Goal: Task Accomplishment & Management: Complete application form

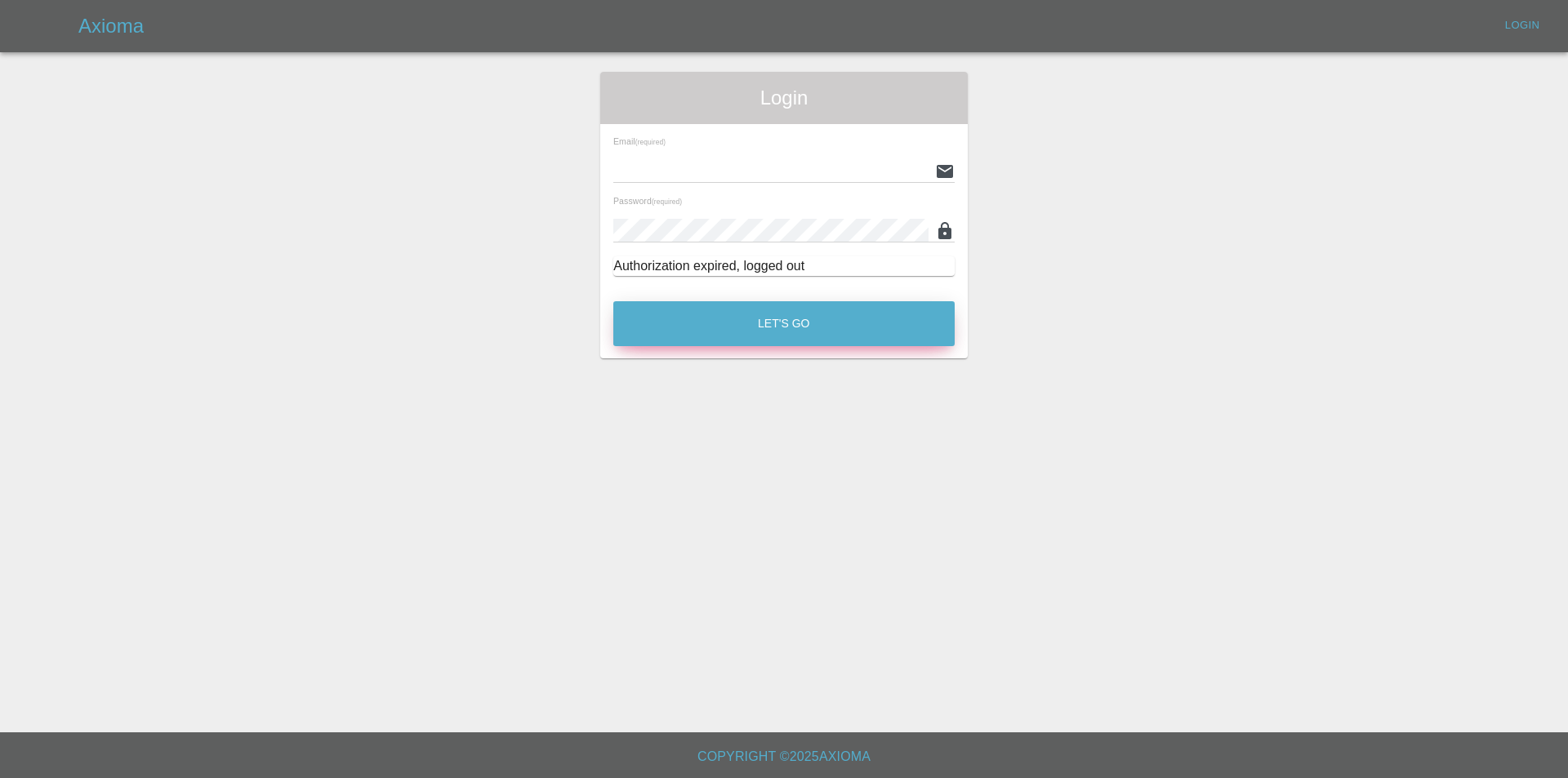
type input "tuncay@axioma.co.uk"
click at [659, 314] on button "Let's Go" at bounding box center [784, 323] width 342 height 44
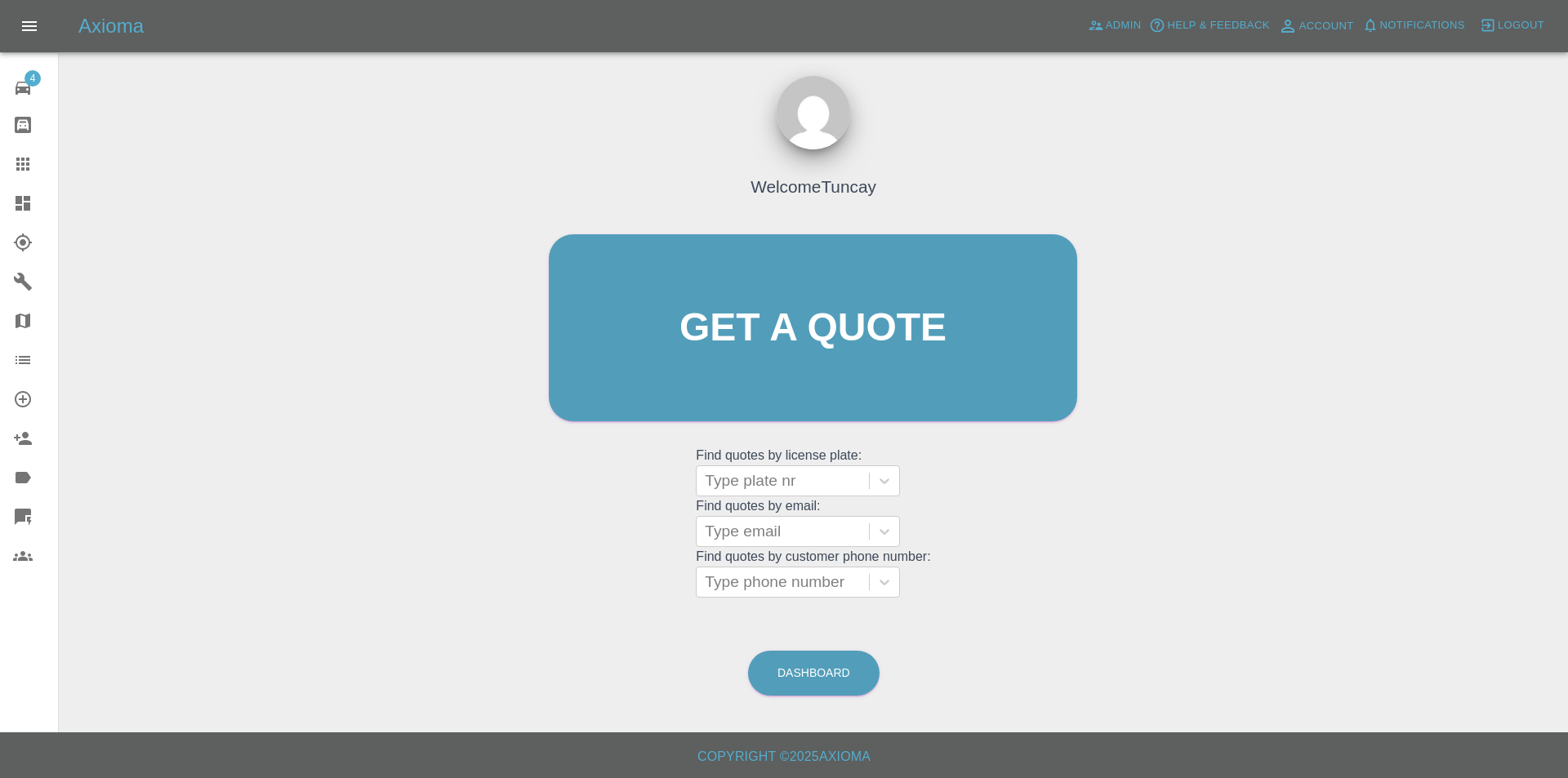
click at [50, 205] on div at bounding box center [36, 203] width 45 height 20
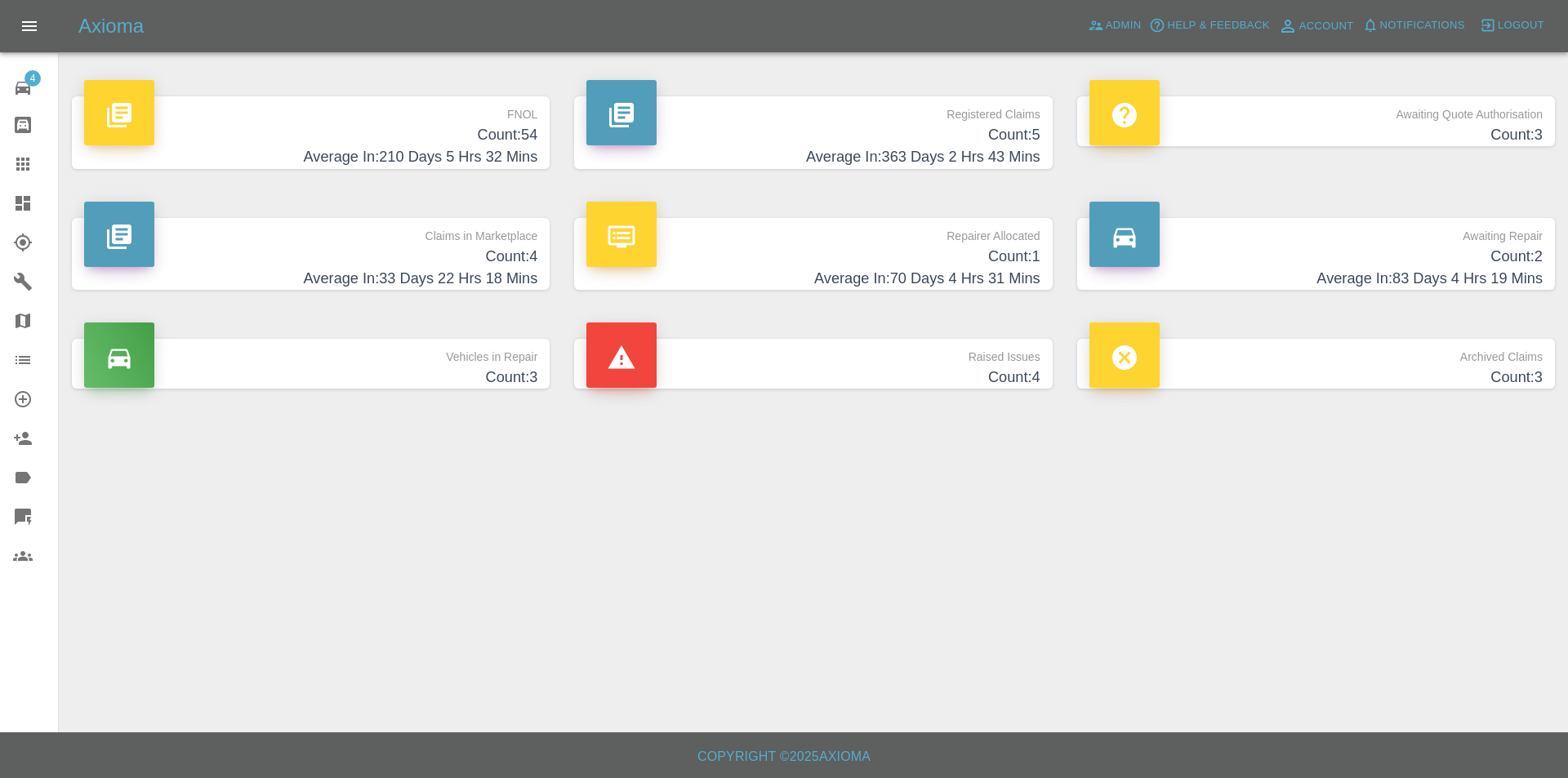
click at [413, 146] on h4 "Average In: 210 Days 5 Hrs 32 Mins" at bounding box center [311, 156] width 454 height 22
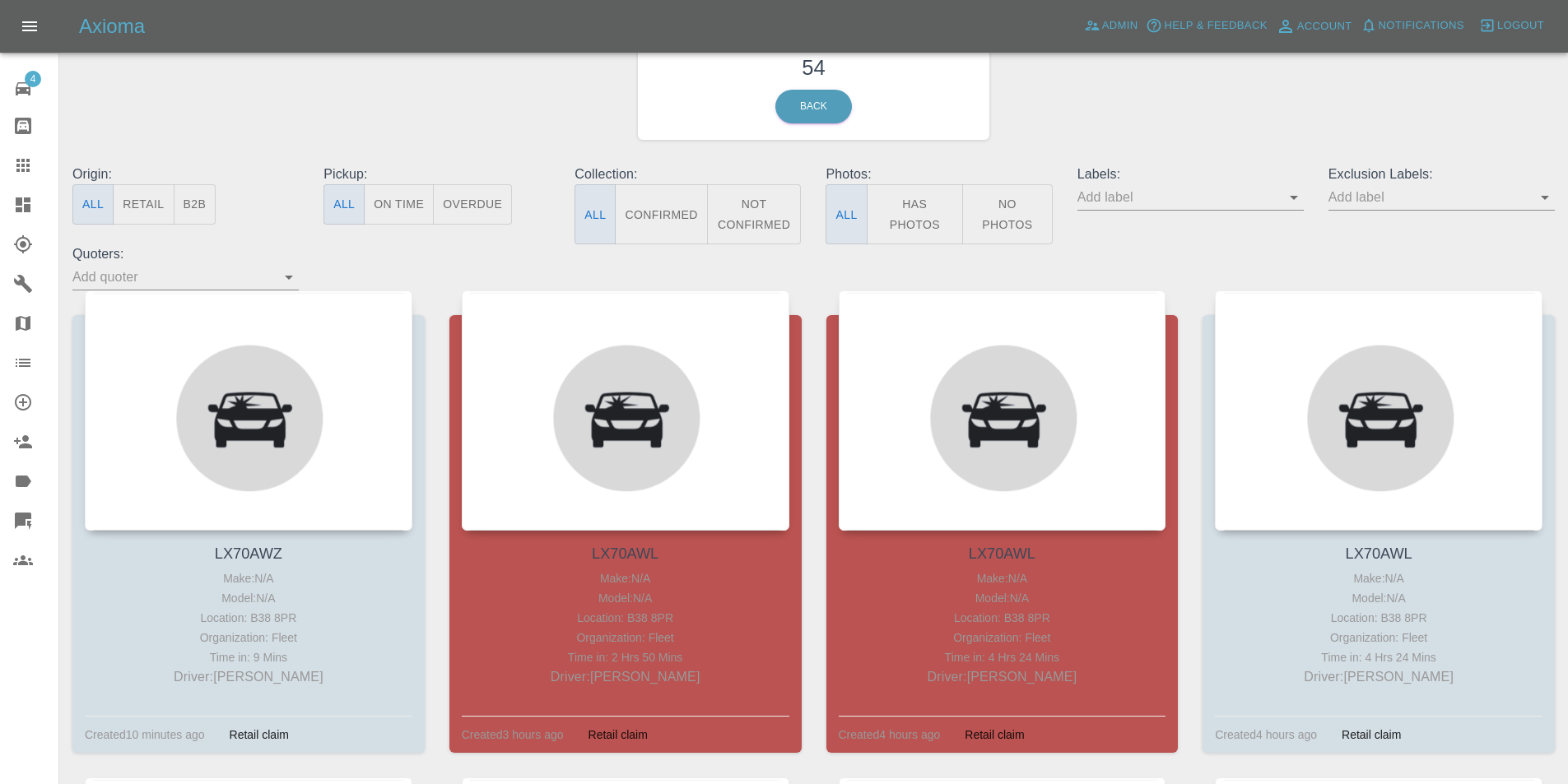
scroll to position [82, 0]
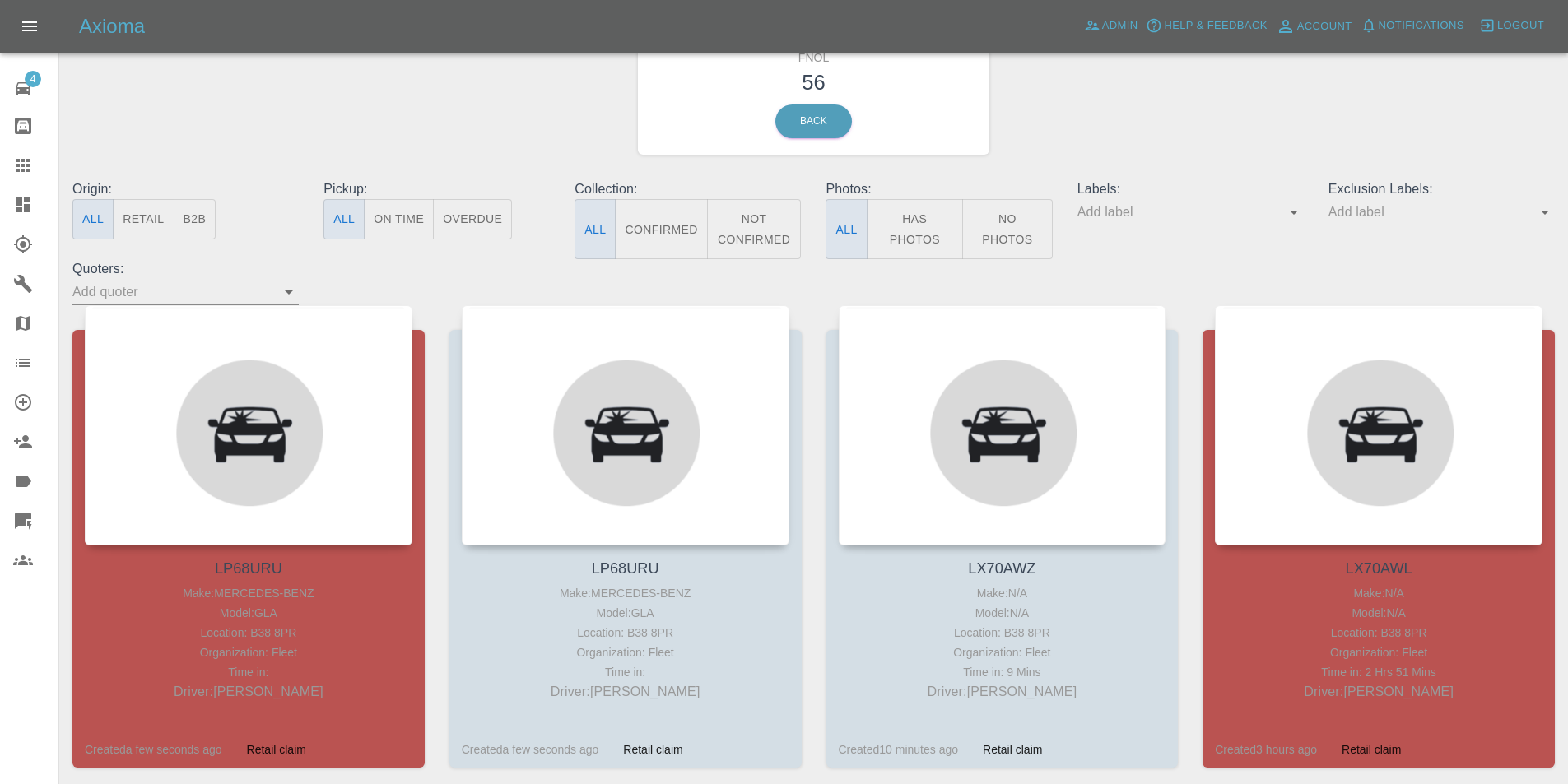
scroll to position [82, 0]
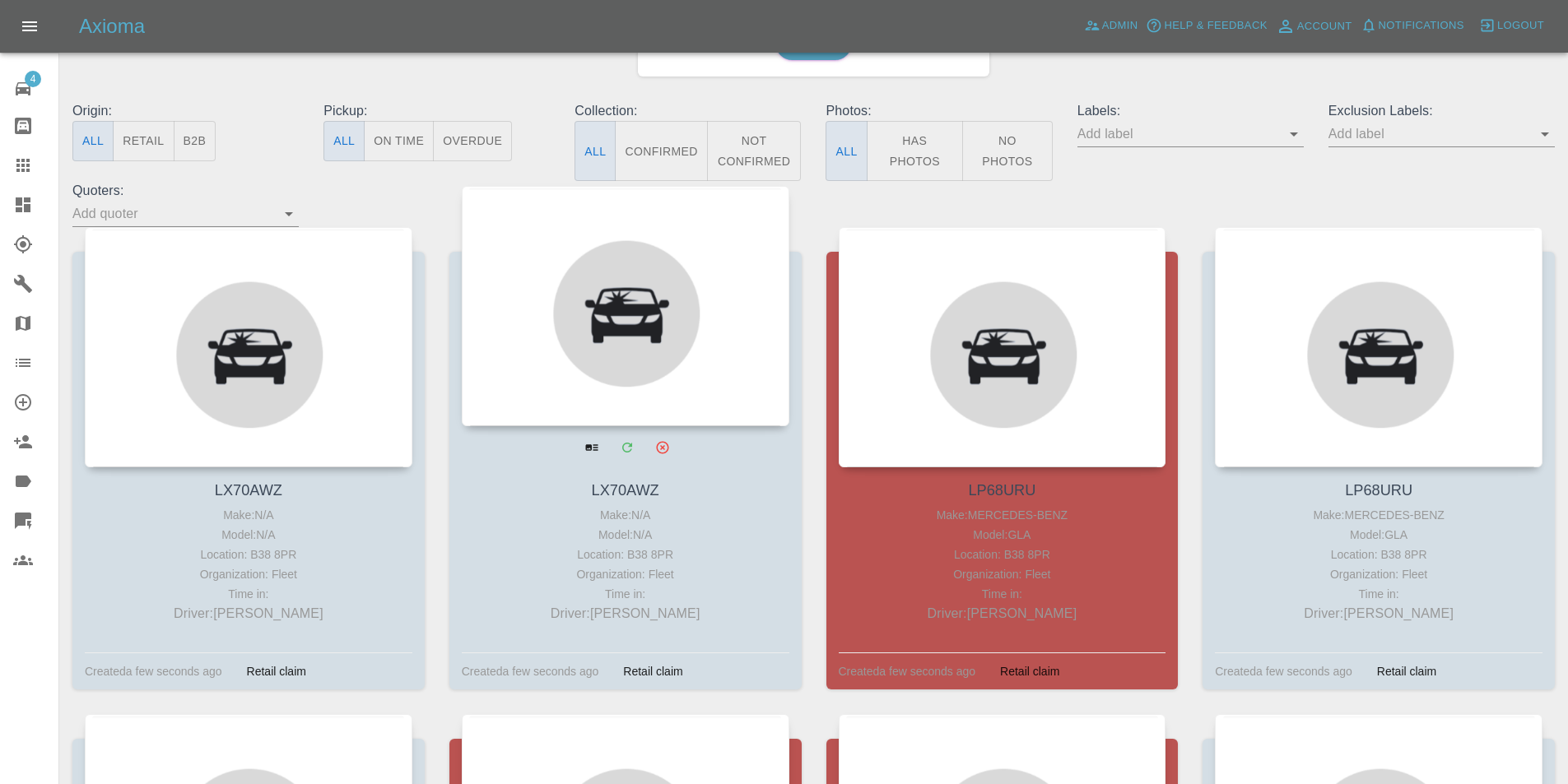
scroll to position [165, 0]
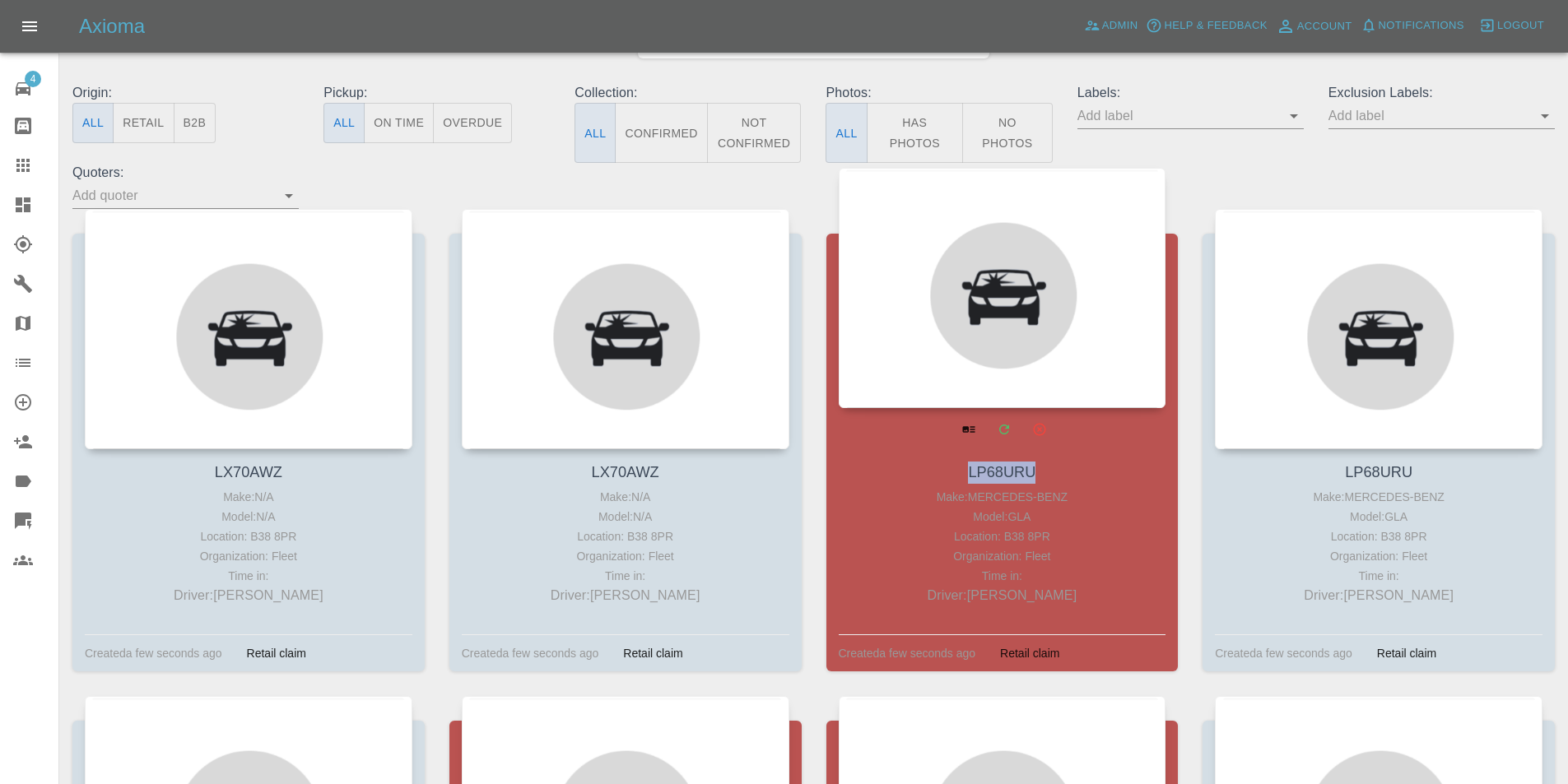
drag, startPoint x: 1036, startPoint y: 470, endPoint x: 965, endPoint y: 469, distance: 71.0
click at [965, 469] on h4 "LP68URU" at bounding box center [1002, 472] width 320 height 22
copy link "LP68URU"
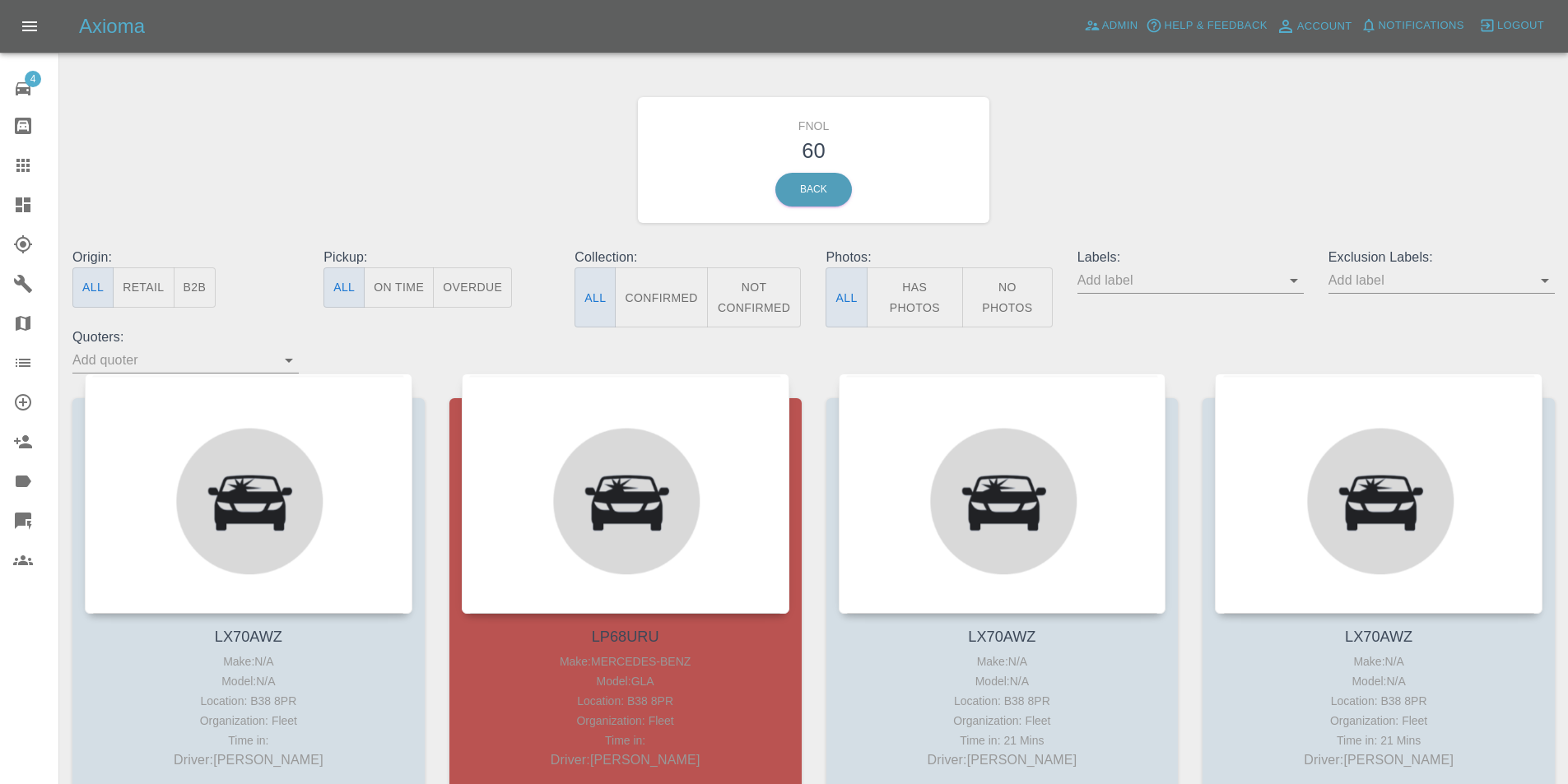
click at [28, 212] on icon at bounding box center [23, 205] width 15 height 15
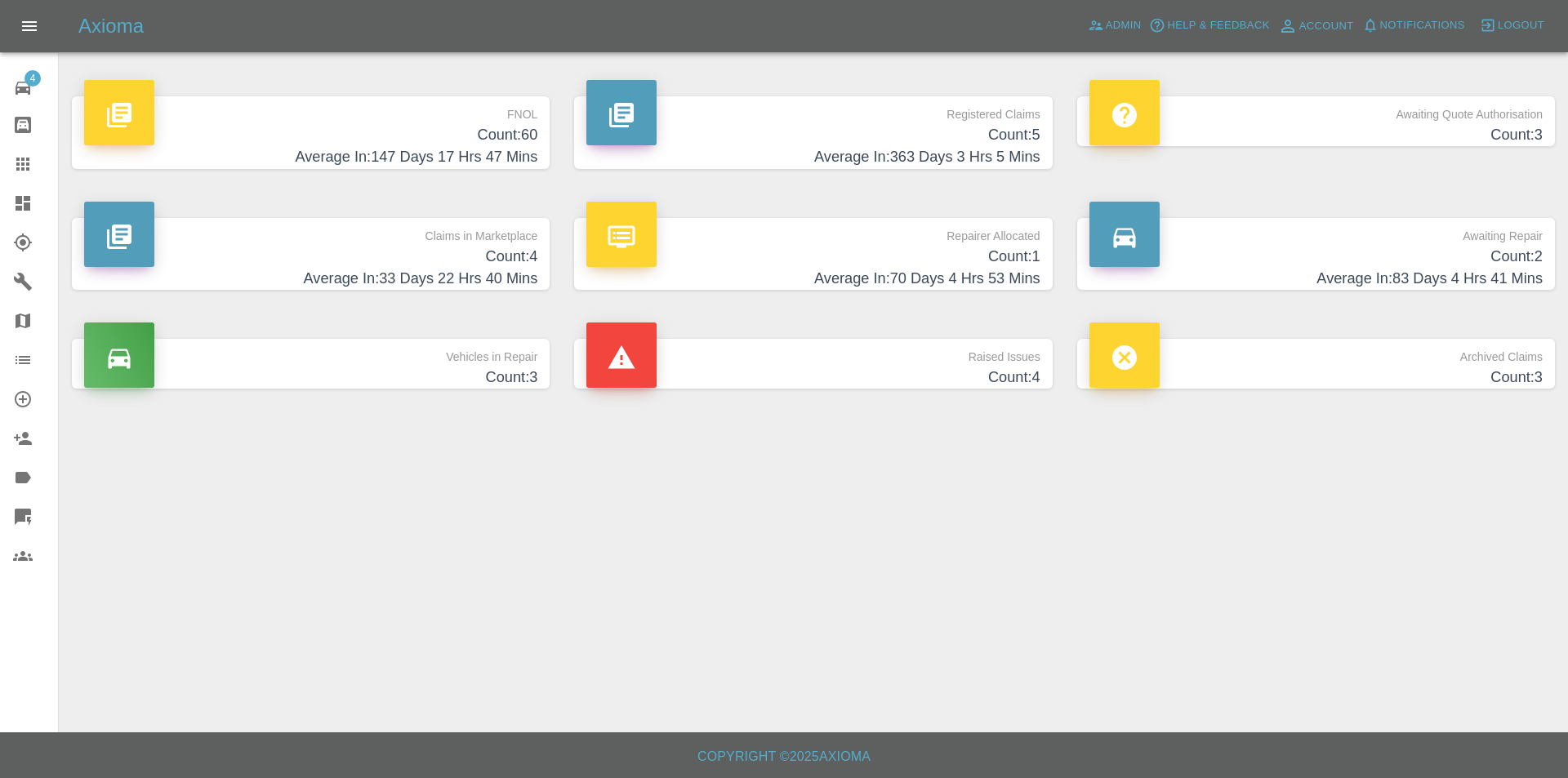
click at [25, 150] on link "Claims" at bounding box center [28, 164] width 58 height 39
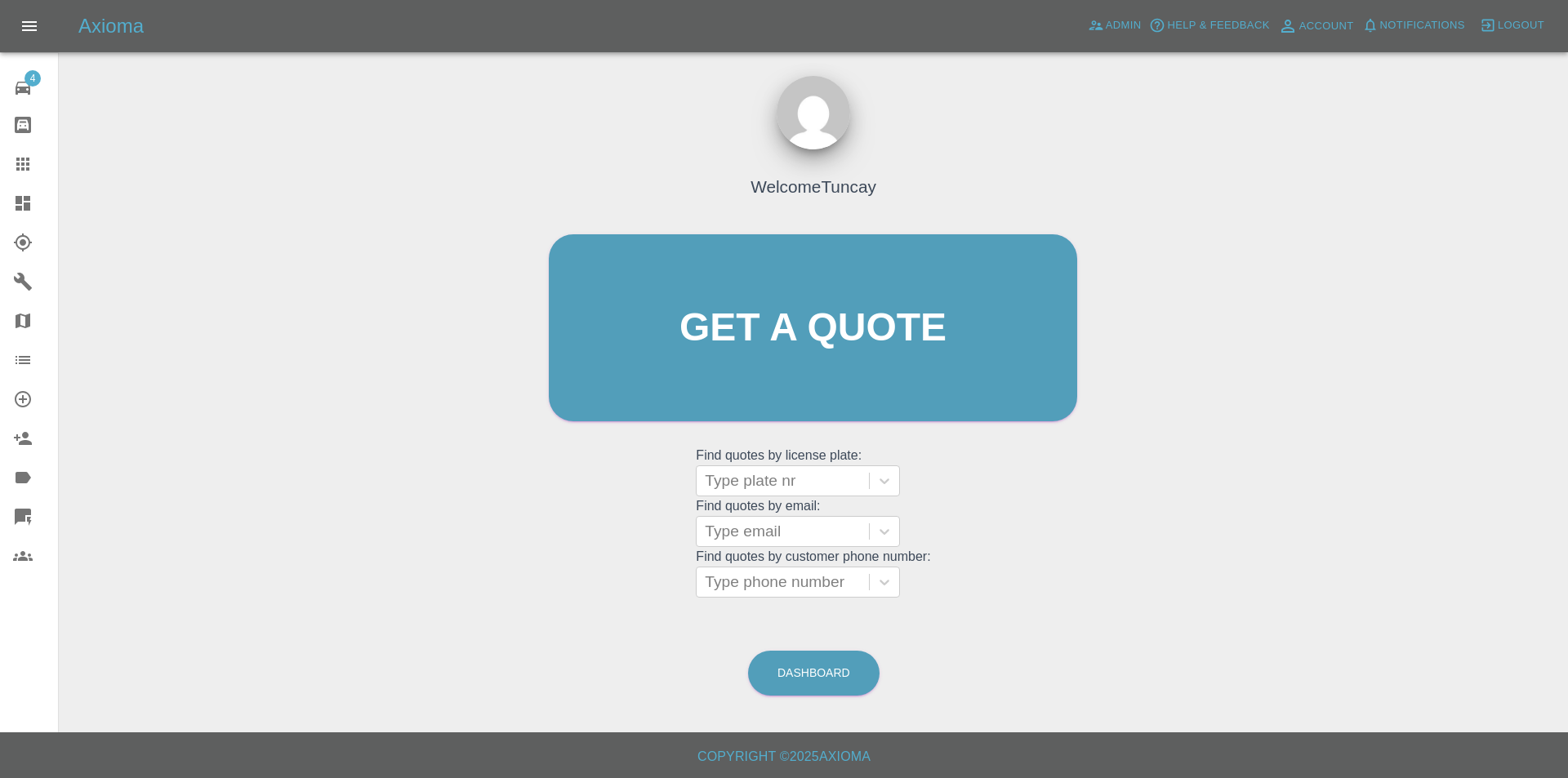
click at [691, 229] on div "Get a quote Get a quote" at bounding box center [813, 327] width 562 height 220
click at [667, 282] on link "Get a quote" at bounding box center [813, 328] width 528 height 187
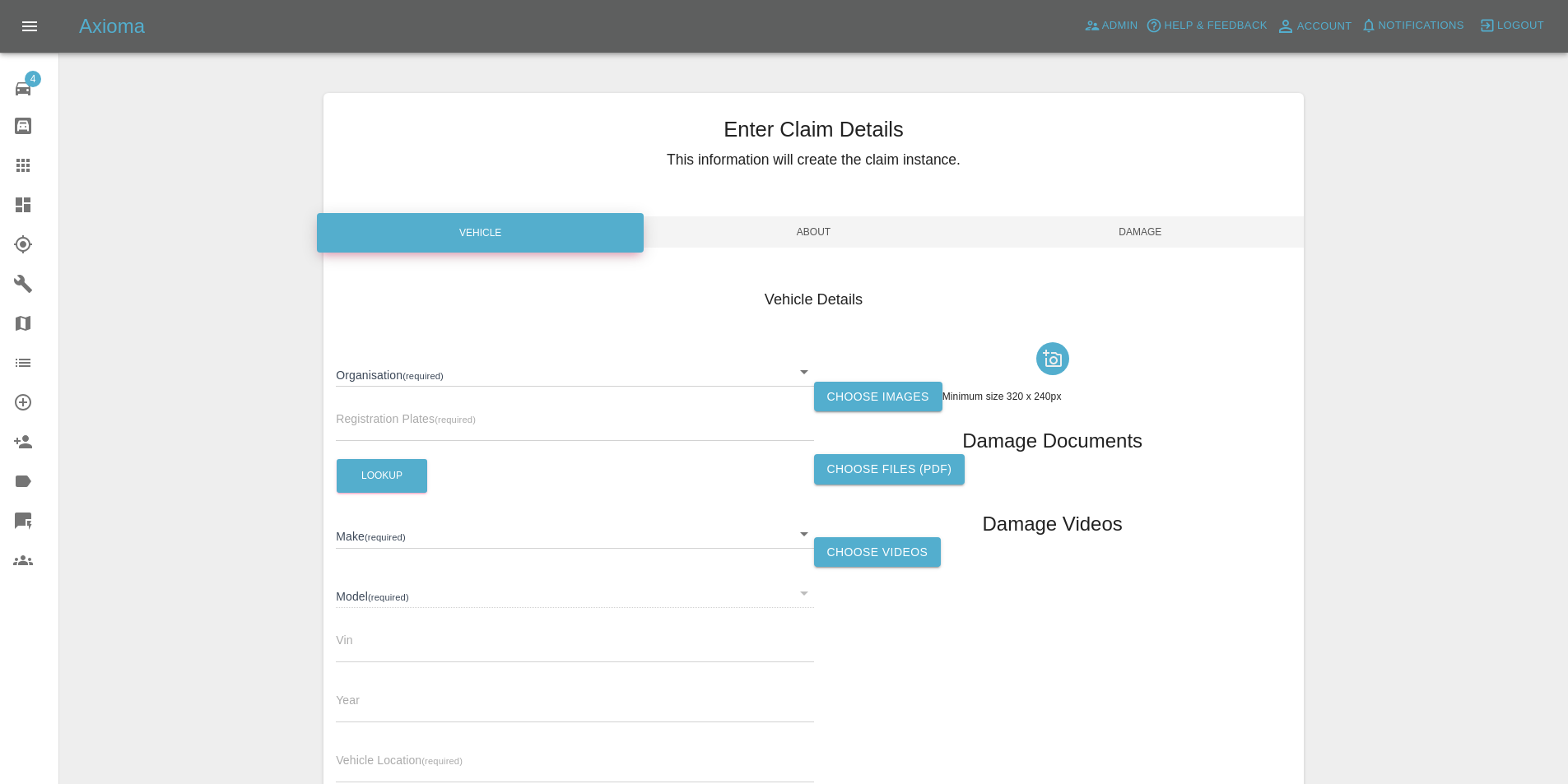
click at [485, 417] on div "Registration Plates (required)" at bounding box center [575, 418] width 477 height 46
click at [478, 431] on input "text" at bounding box center [575, 428] width 477 height 24
paste input "LP68URU"
type input "LP68URU"
click at [272, 448] on div "Enter Claim Details This information will create the claim instance. Vehicle Ab…" at bounding box center [813, 474] width 1507 height 803
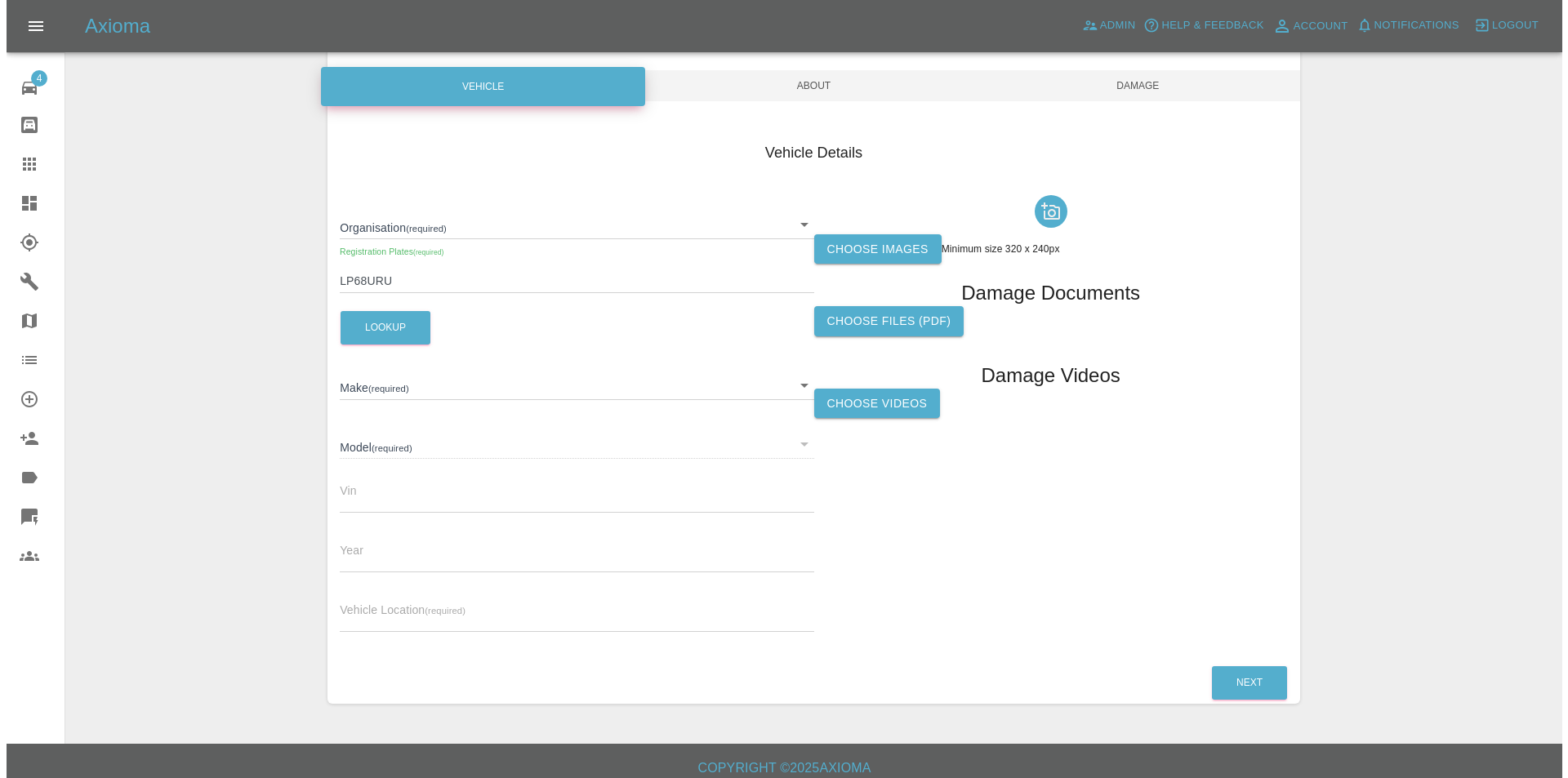
scroll to position [156, 0]
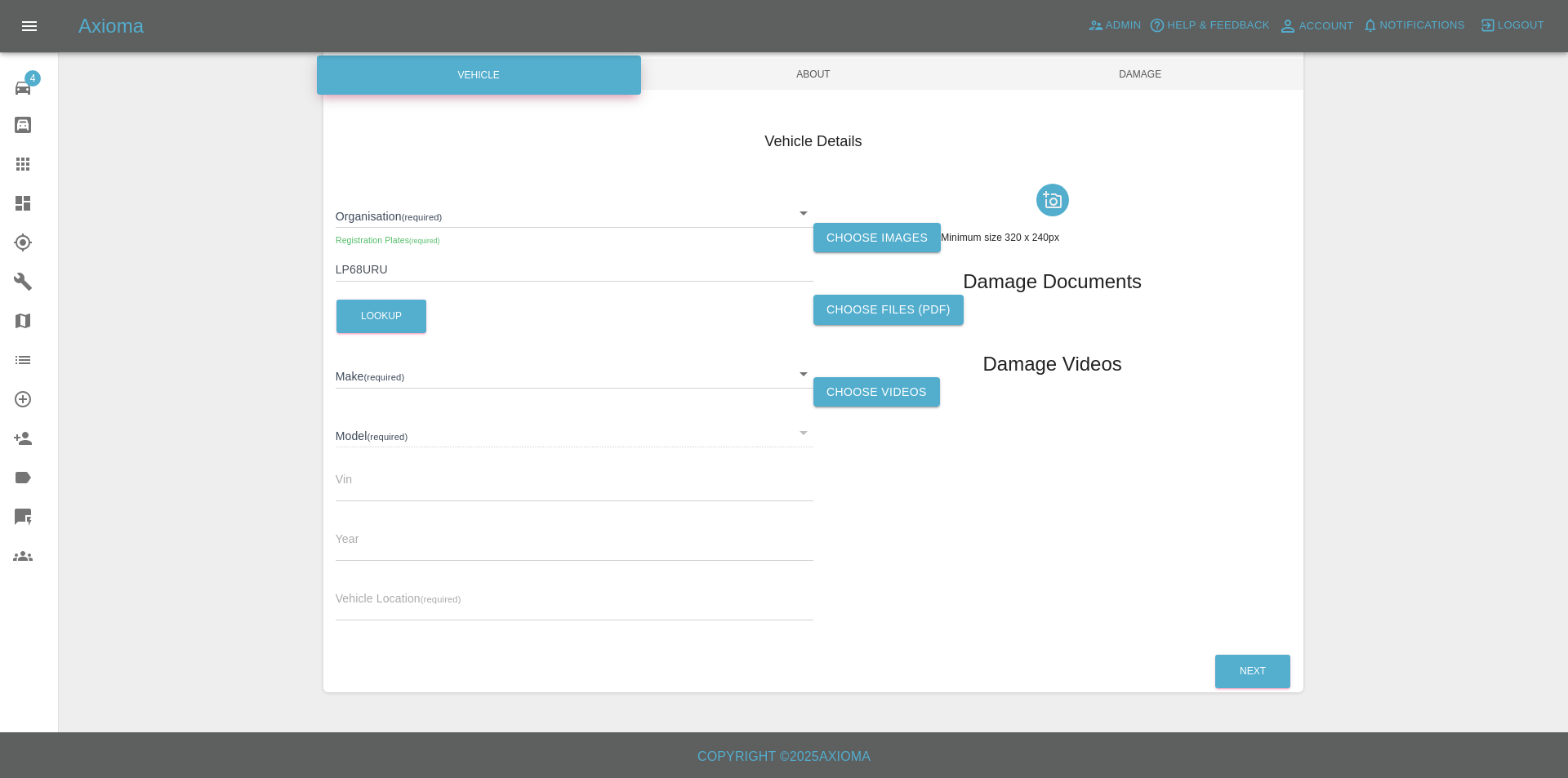
click at [396, 373] on body "Axioma Admin Help & Feedback Account Notifications 0 Logout 4 Repair home Bodys…" at bounding box center [784, 310] width 1568 height 934
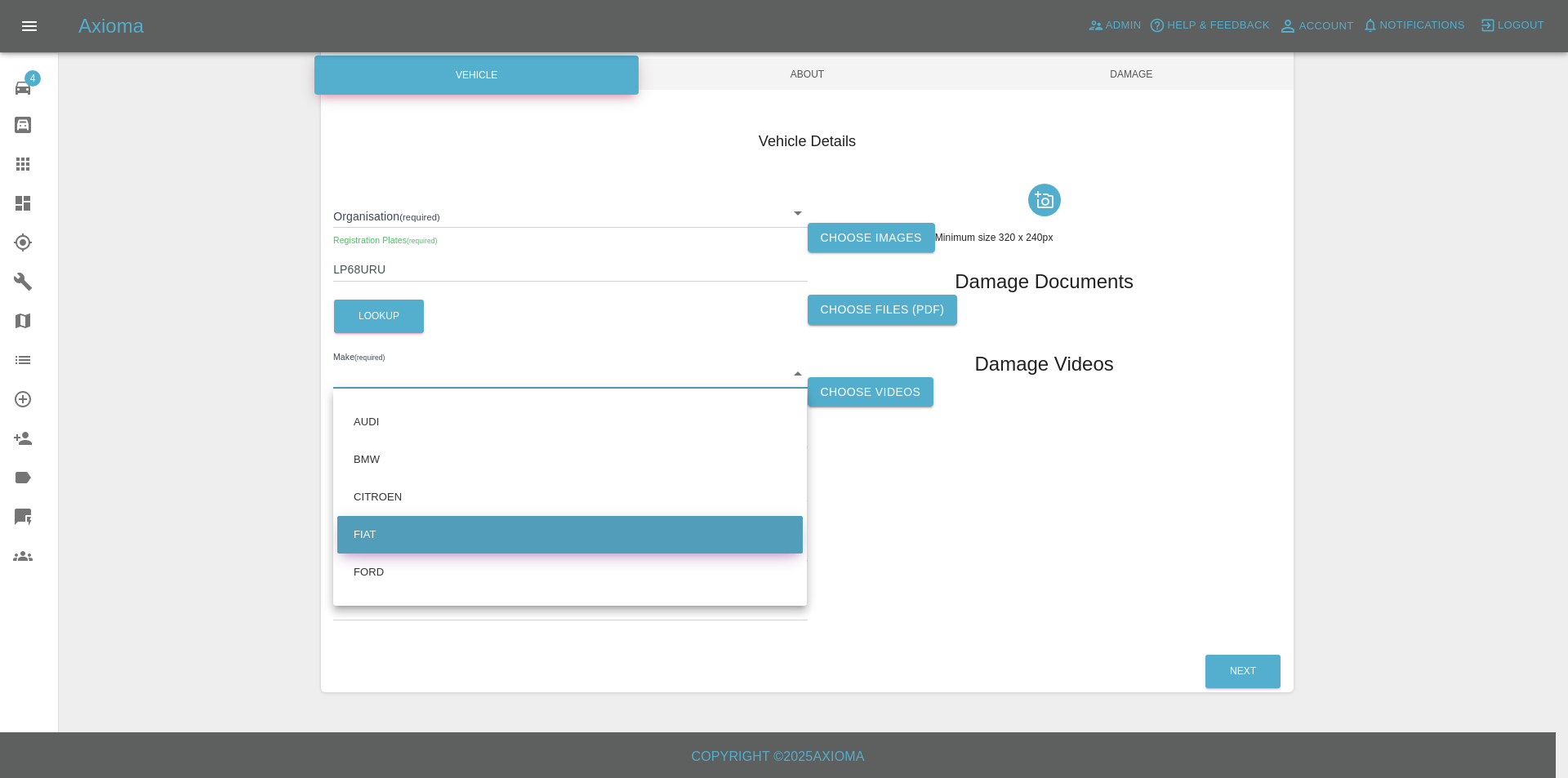
scroll to position [164, 0]
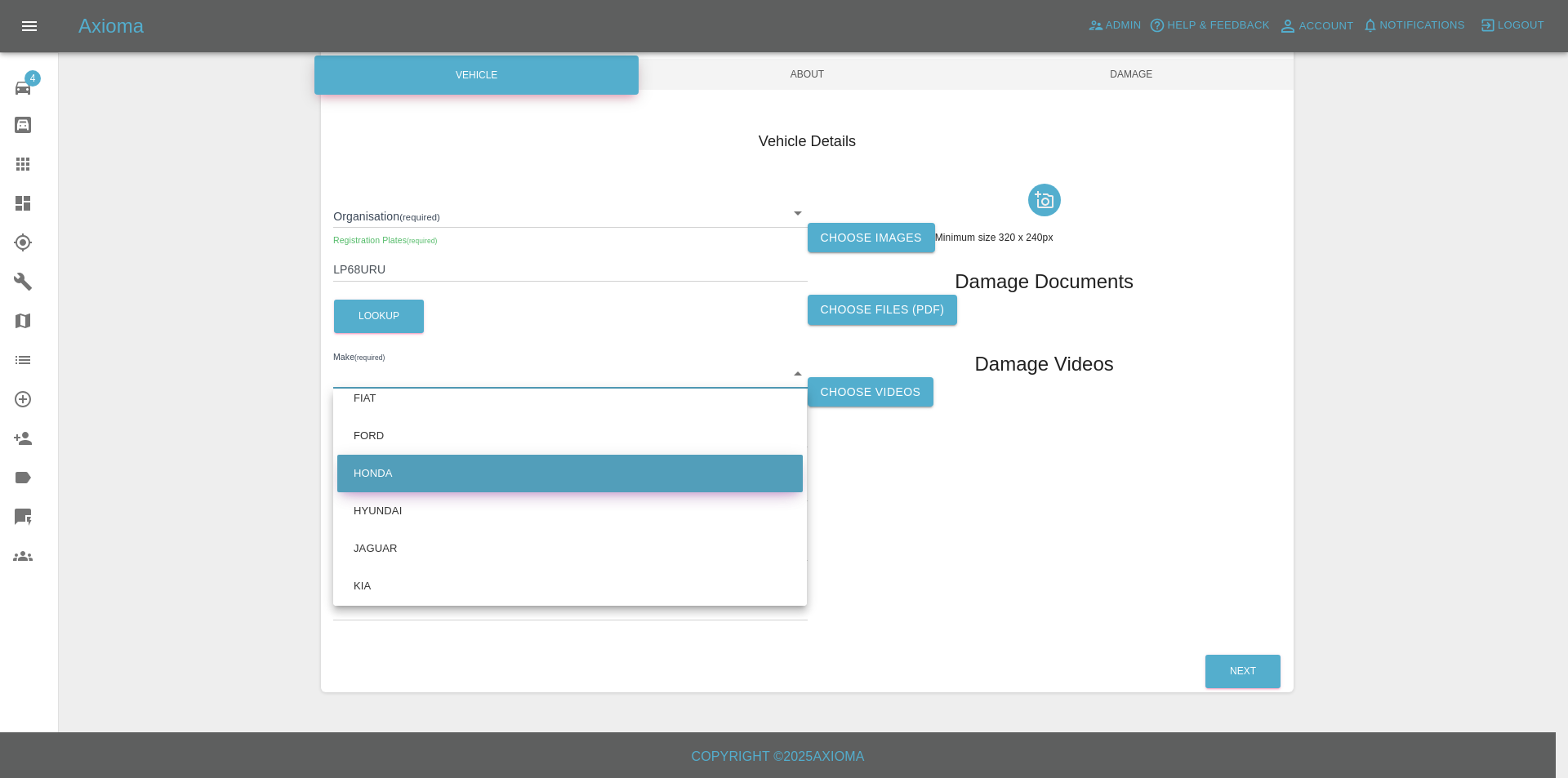
click at [449, 487] on li "HONDA" at bounding box center [570, 473] width 466 height 38
type input "HONDA"
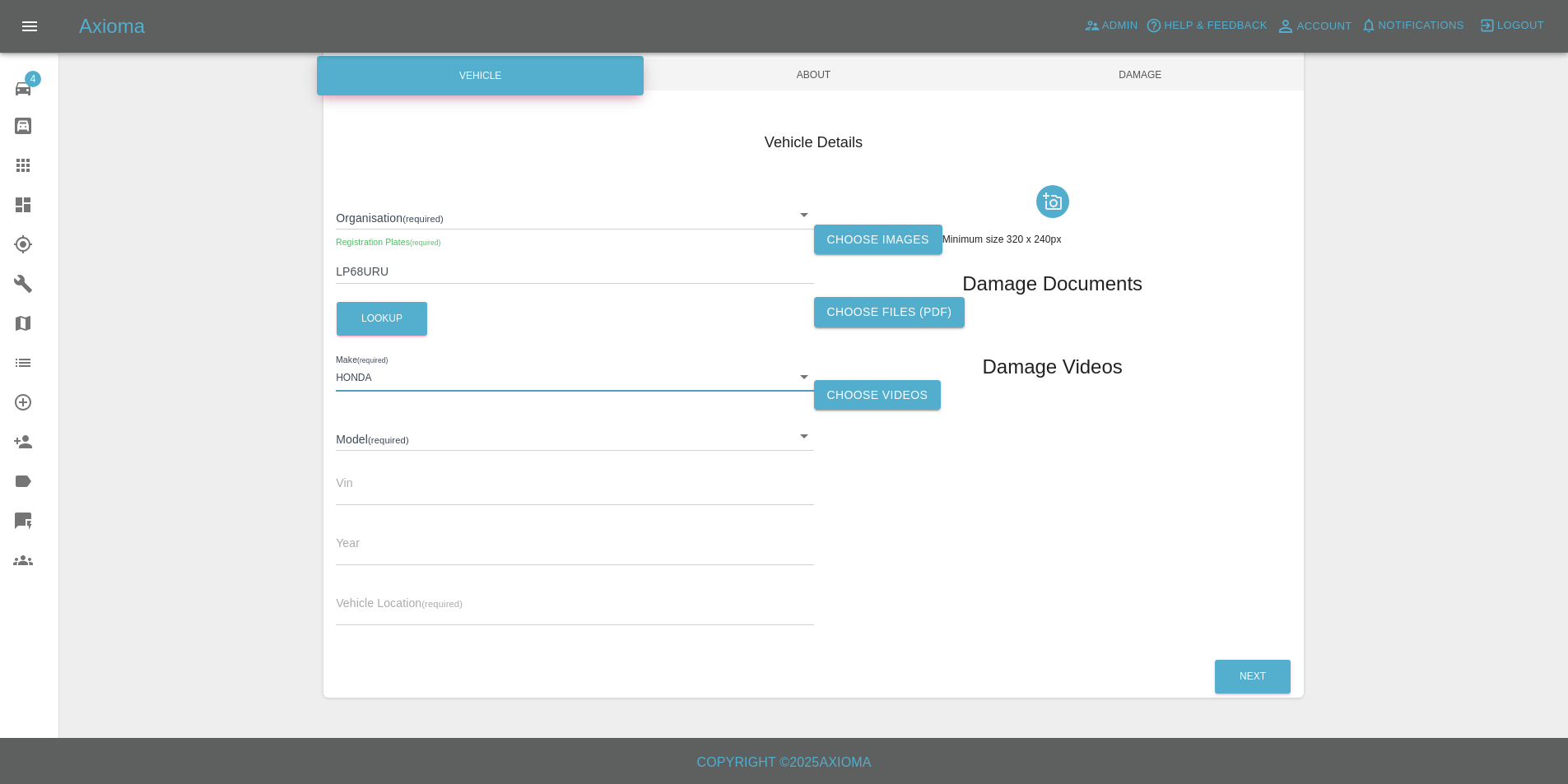
click at [429, 455] on div "Organisation (required) ​ Registration Plates (required) LP68URU Lookup Make (r…" at bounding box center [575, 408] width 477 height 461
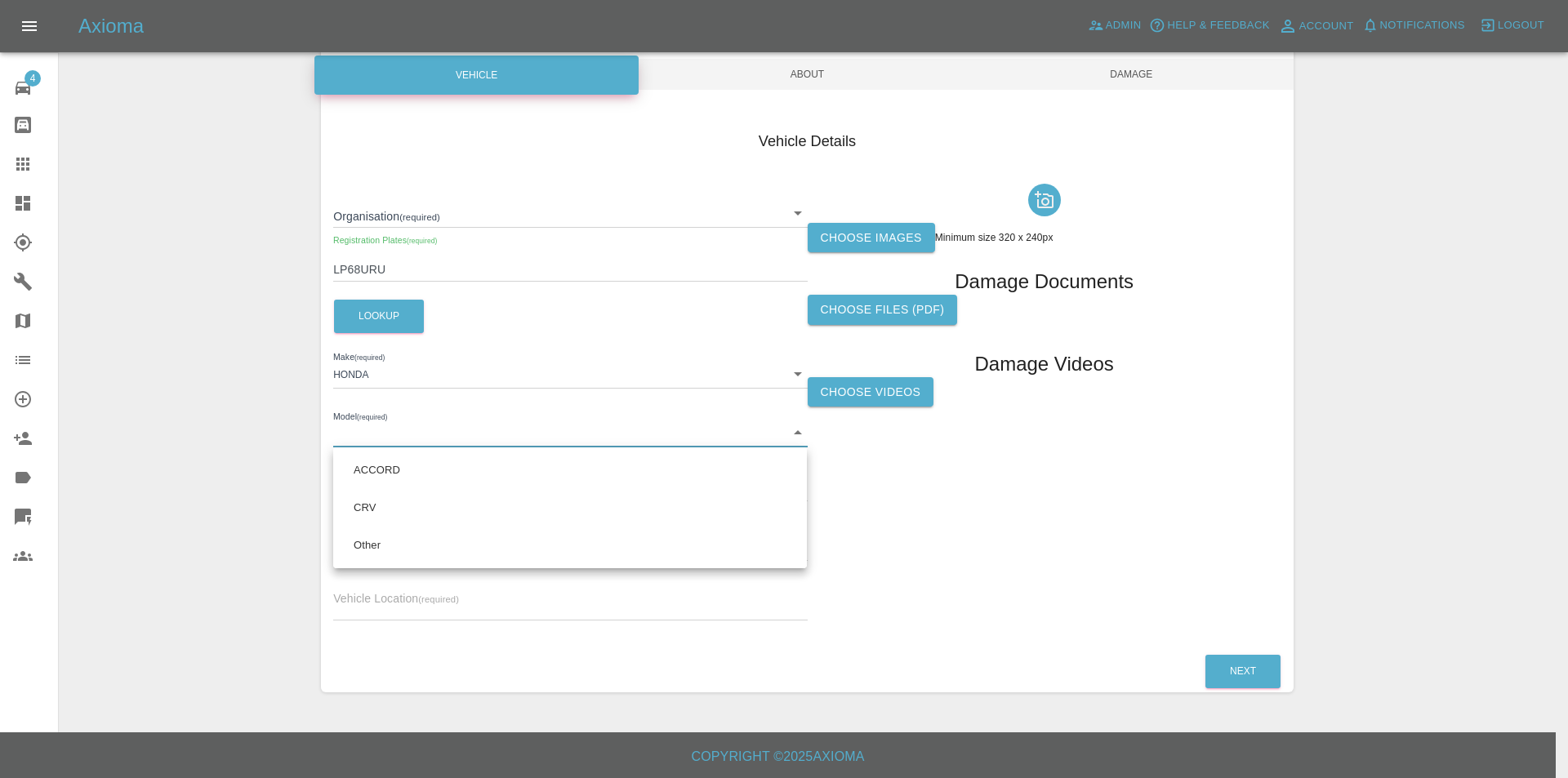
click at [422, 445] on body "Axioma Admin Help & Feedback Account Notifications 0 Logout 4 Repair home Bodys…" at bounding box center [784, 310] width 1568 height 934
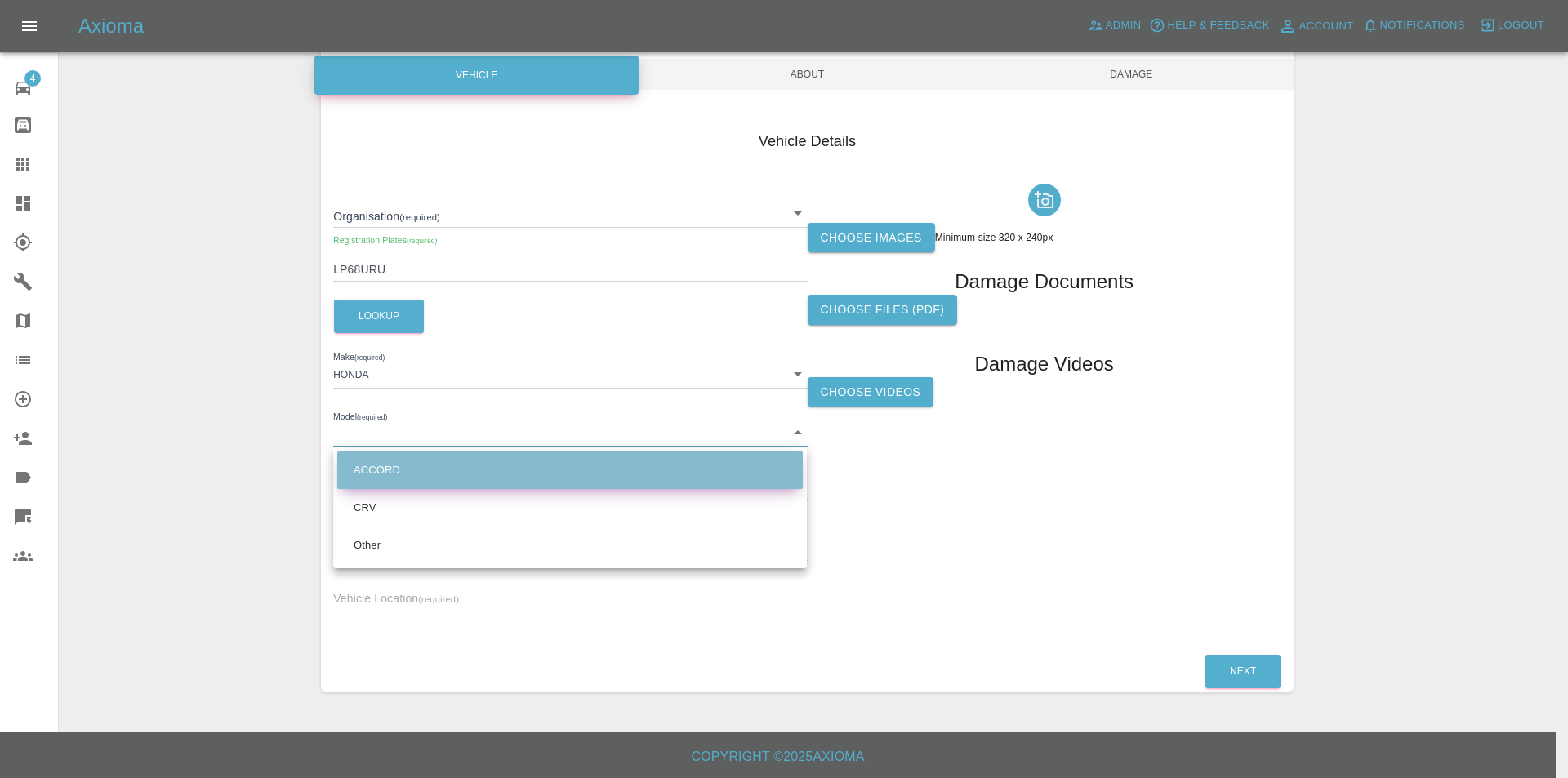
click at [410, 479] on li "ACCORD" at bounding box center [570, 470] width 466 height 38
type input "ACCORD"
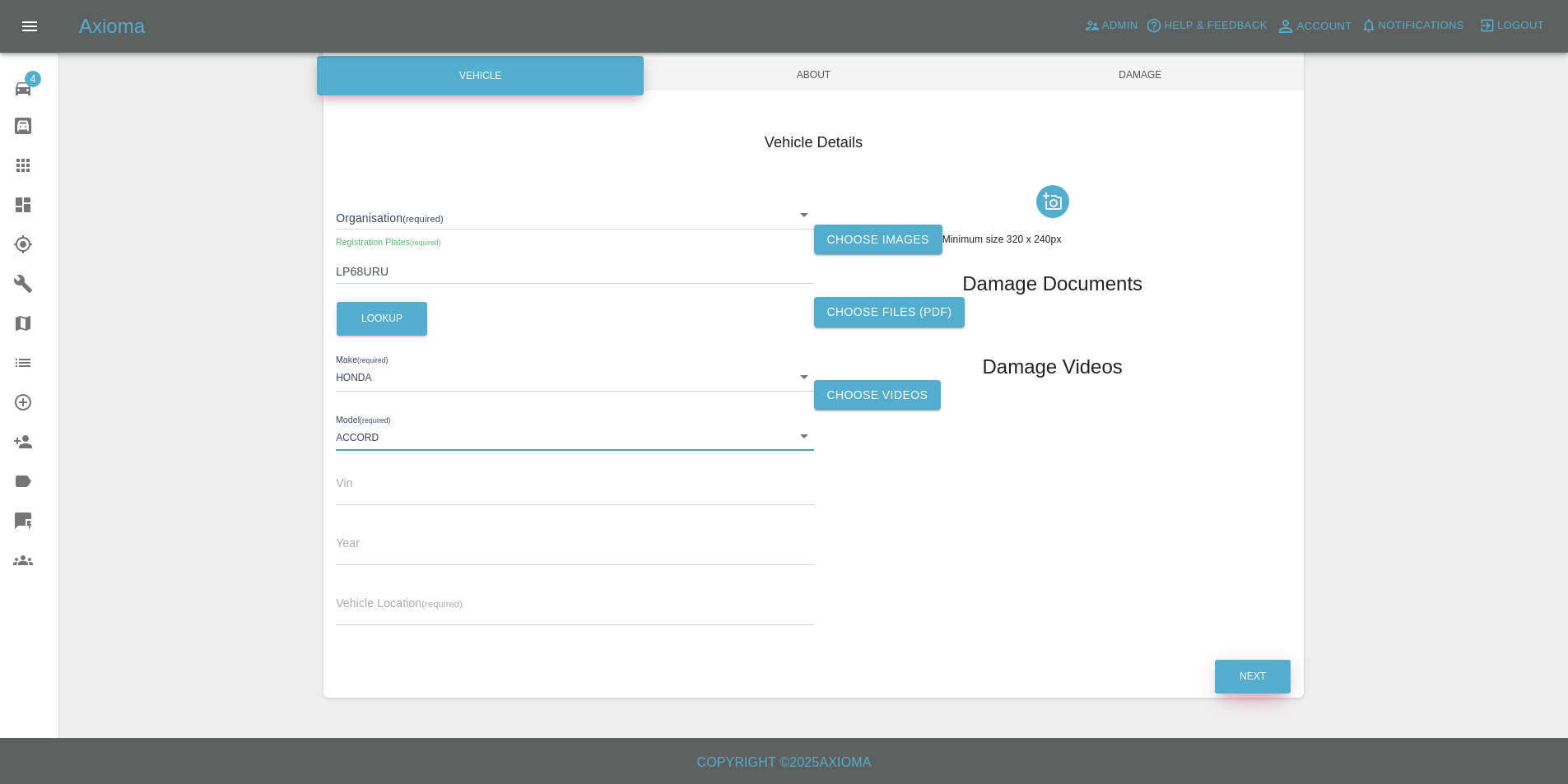
click at [1250, 680] on button "Next" at bounding box center [1252, 676] width 75 height 33
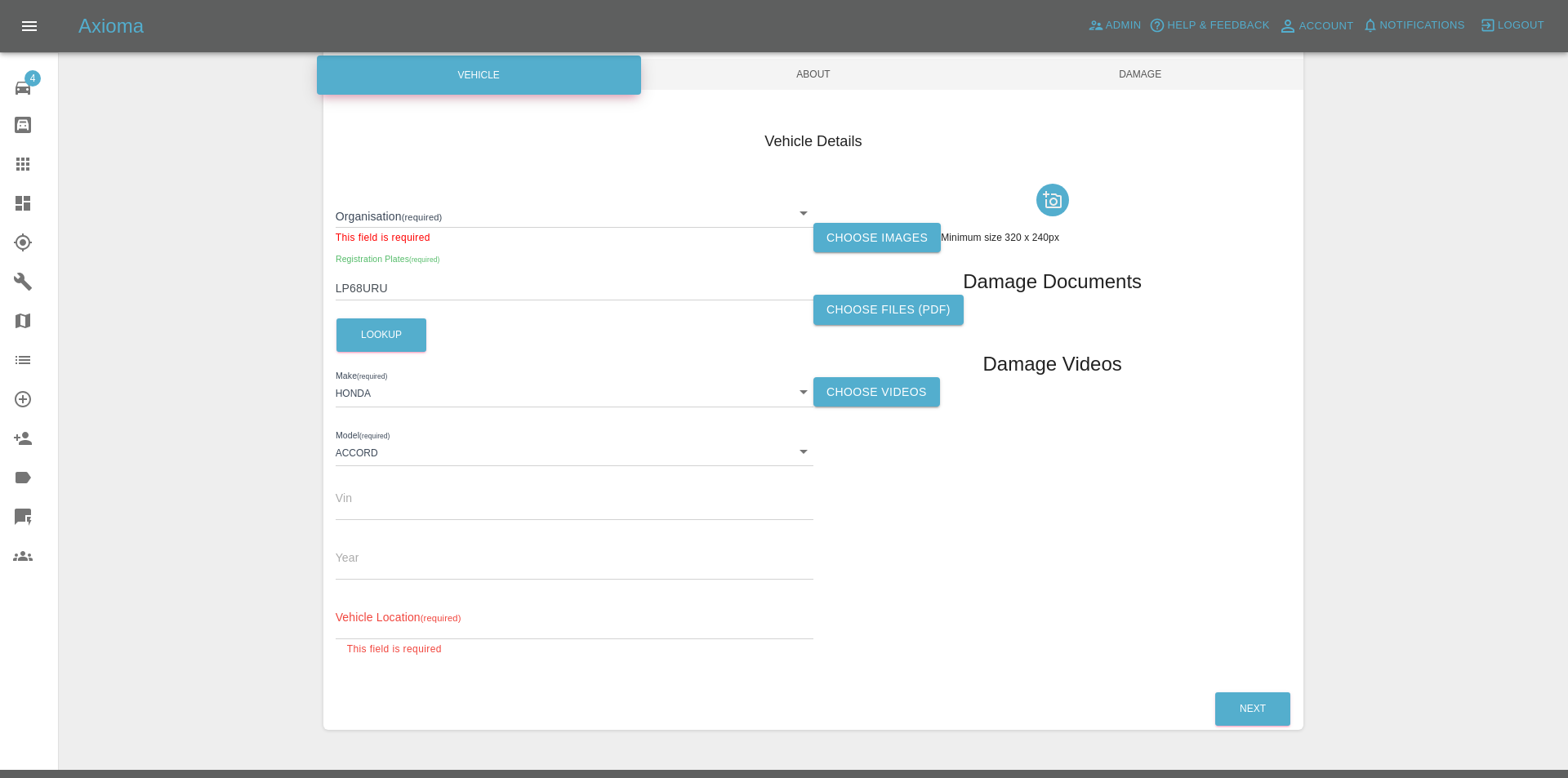
click at [468, 207] on body "Axioma Admin Help & Feedback Account Notifications 0 Logout 4 Repair home Bodys…" at bounding box center [784, 329] width 1568 height 972
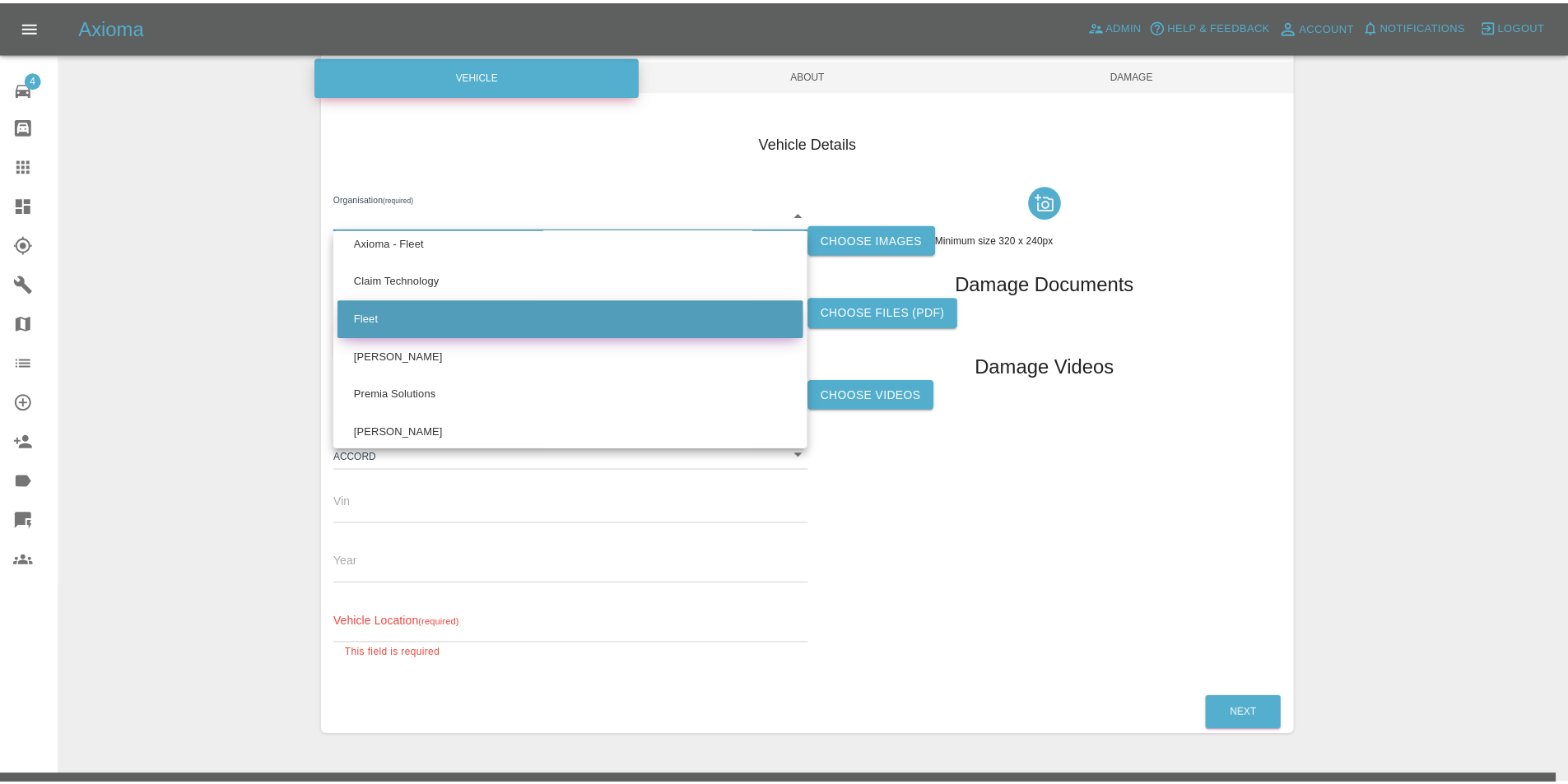
scroll to position [0, 0]
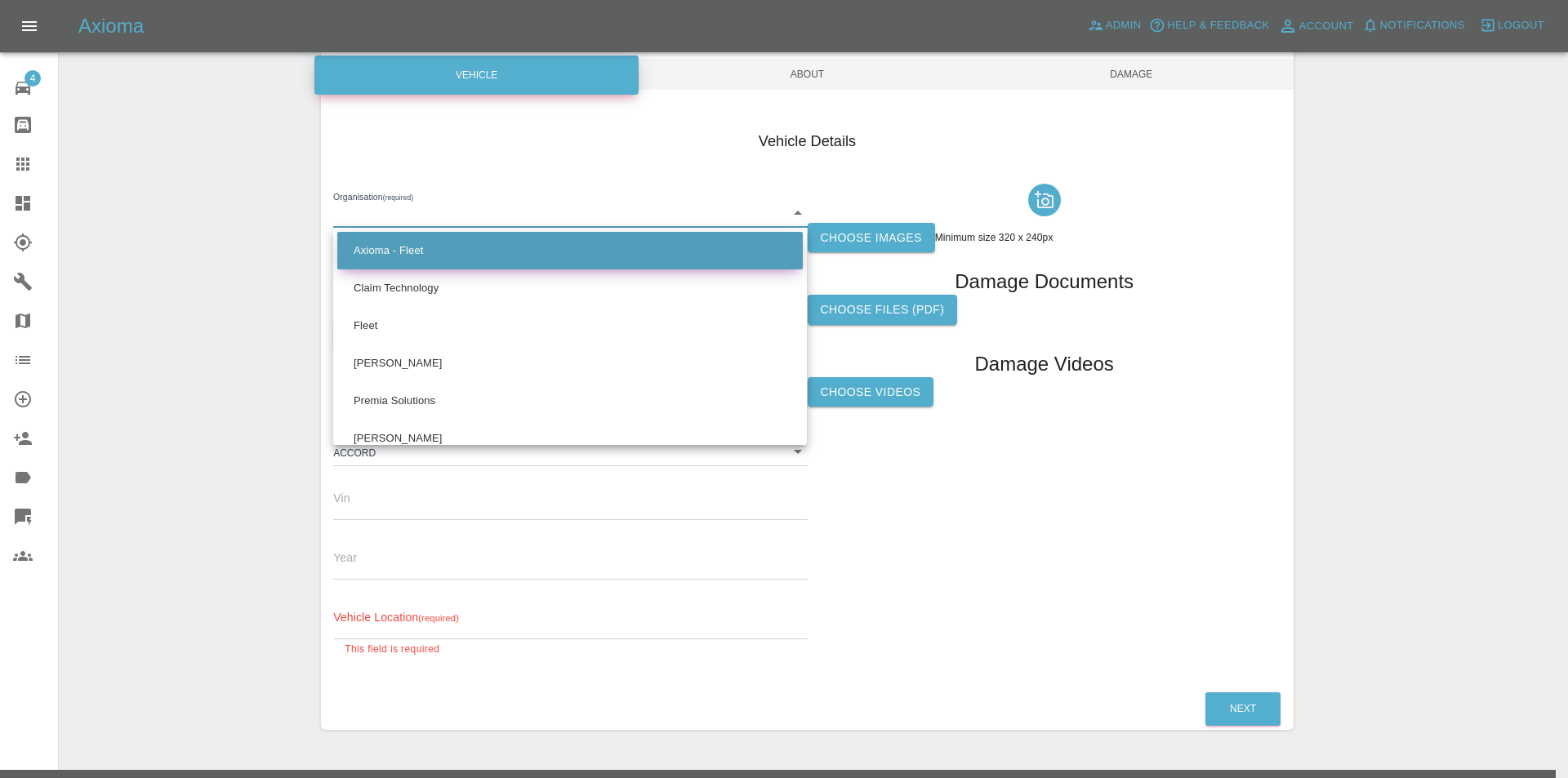
click at [461, 258] on li "Axioma - Fleet" at bounding box center [570, 251] width 466 height 38
type input "5e6a32182b47ca0017797005"
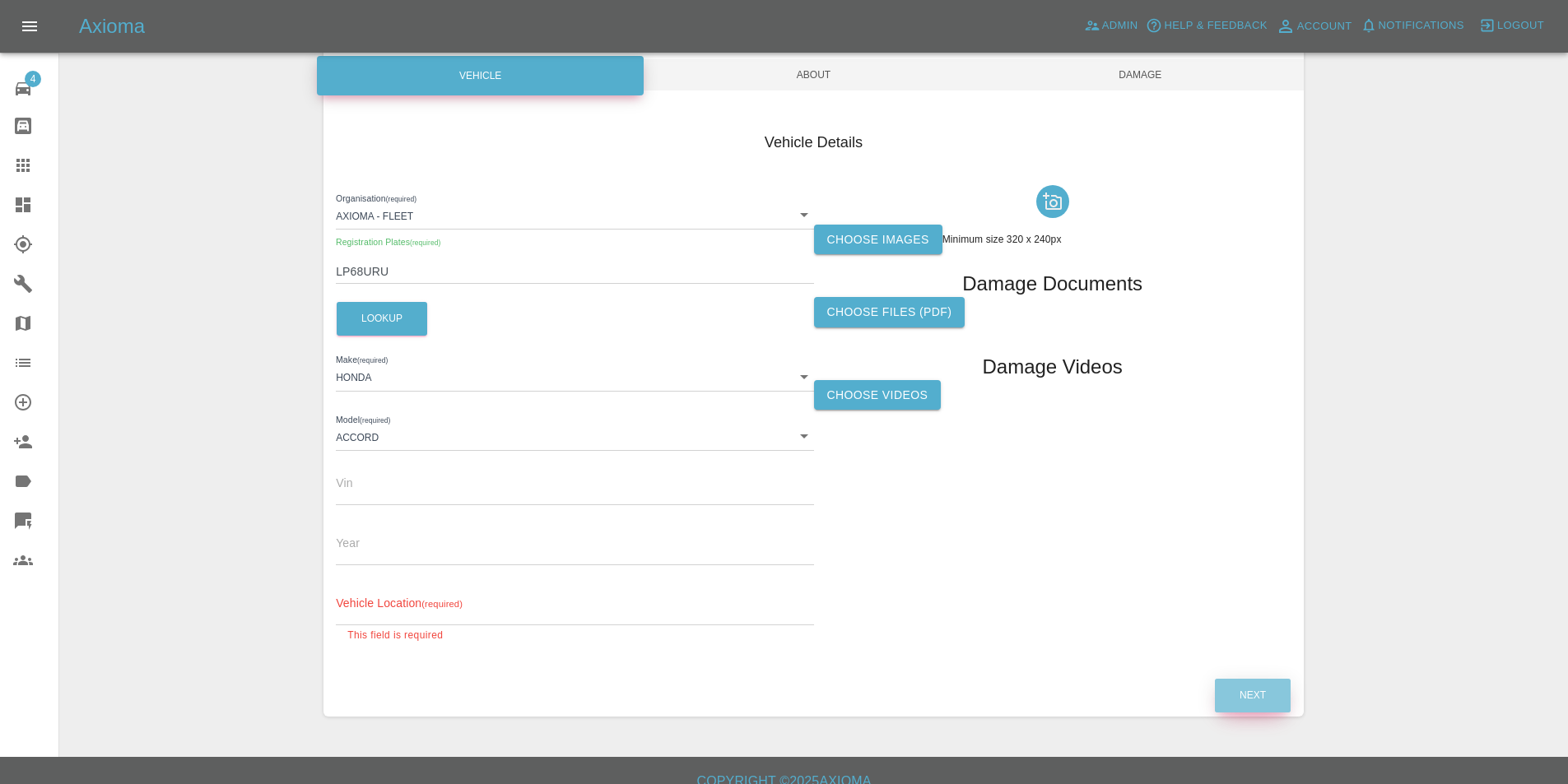
click at [1251, 688] on button "Next" at bounding box center [1252, 695] width 75 height 33
click at [1238, 687] on button "Next" at bounding box center [1252, 695] width 75 height 33
click at [400, 597] on span "Vehicle Location (required)" at bounding box center [399, 603] width 127 height 13
click at [410, 604] on input "text" at bounding box center [575, 613] width 477 height 24
type input "ec2m 4pt"
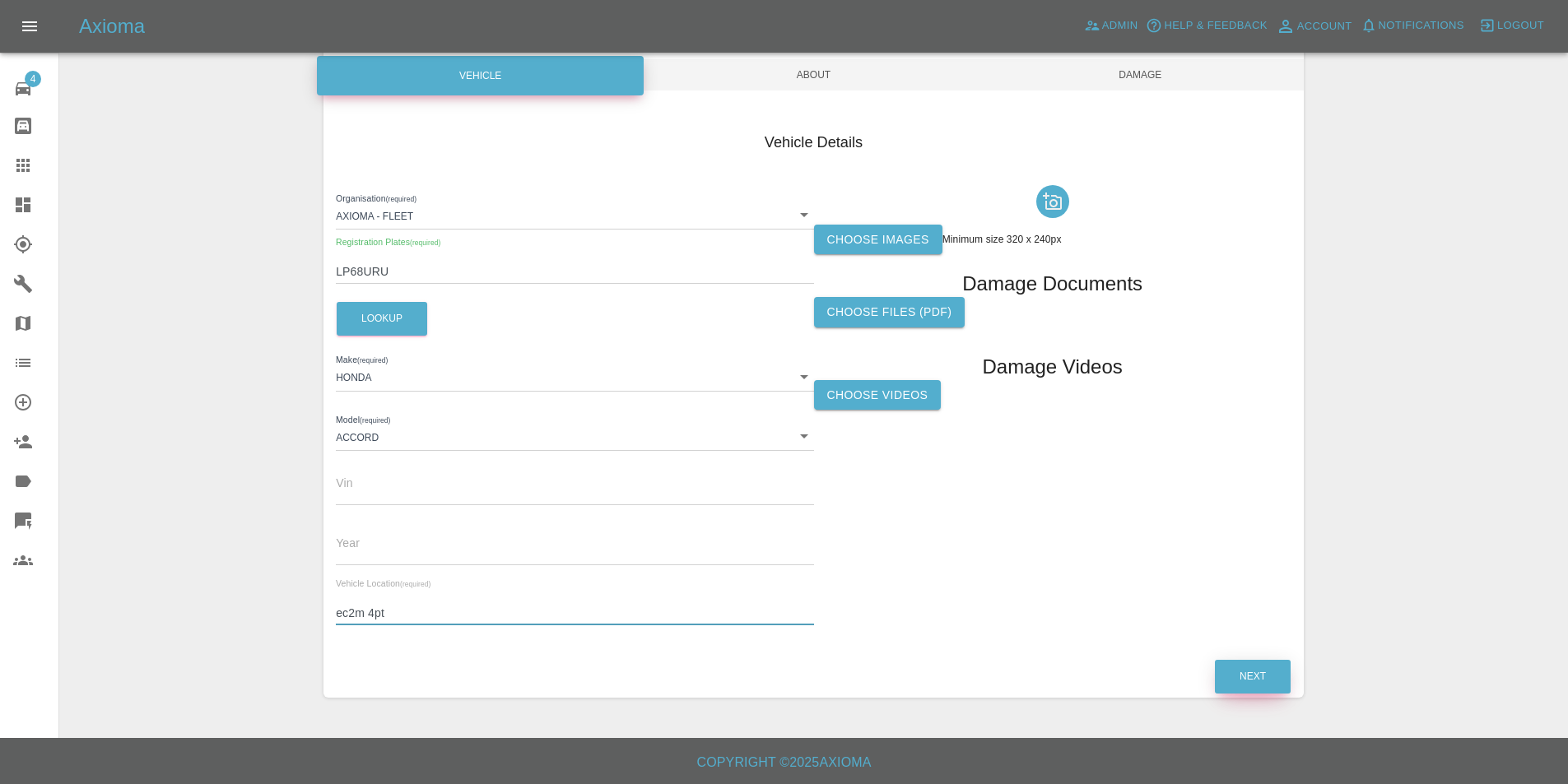
click at [1238, 668] on button "Next" at bounding box center [1252, 676] width 75 height 33
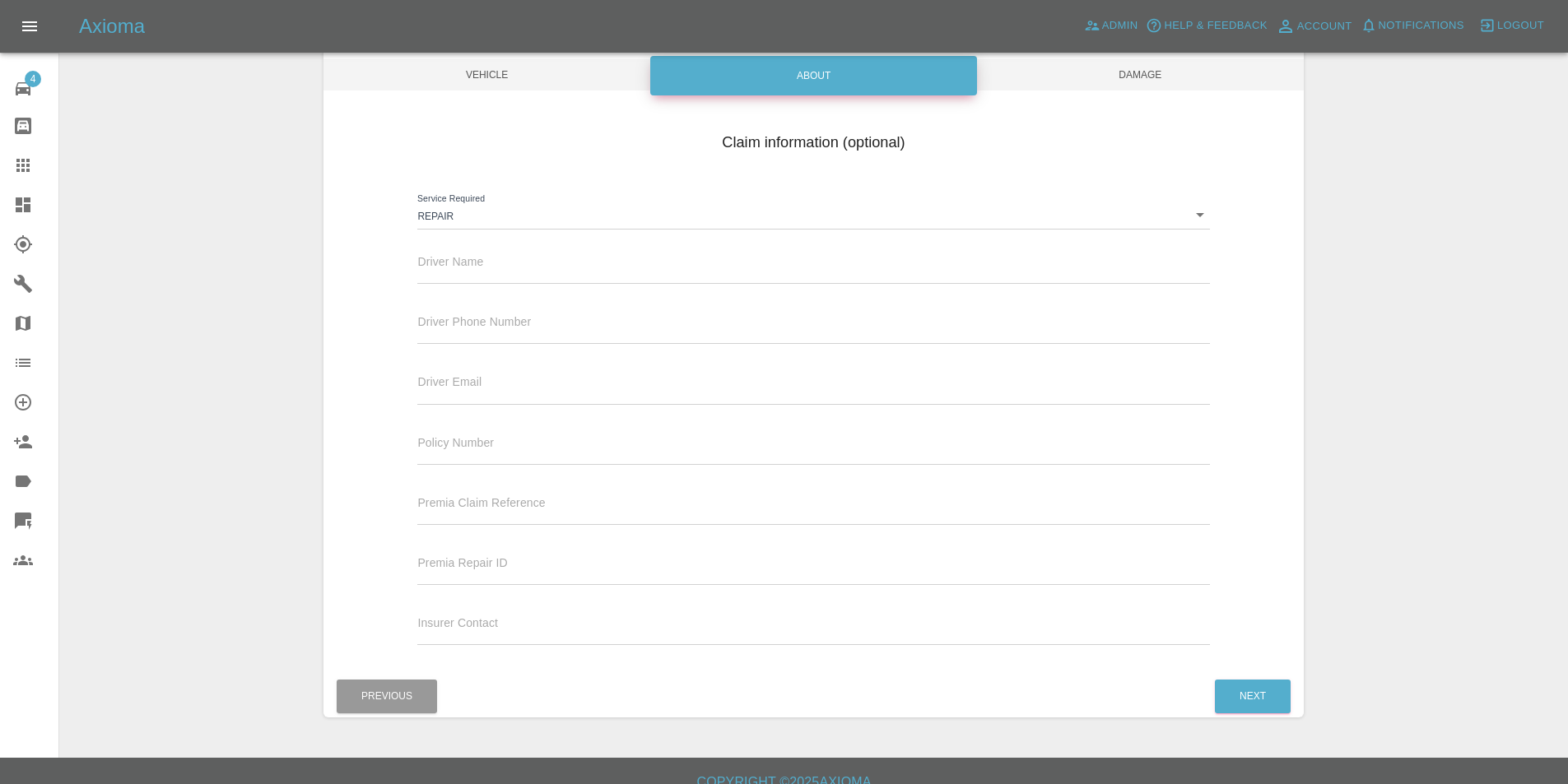
click at [482, 266] on input "text" at bounding box center [813, 272] width 792 height 24
click at [436, 325] on input "text" at bounding box center [813, 332] width 792 height 24
click at [453, 384] on input "text" at bounding box center [813, 392] width 792 height 24
type input "tuncayhuseynov@gmail.com"
click at [1227, 702] on button "Next" at bounding box center [1252, 696] width 75 height 33
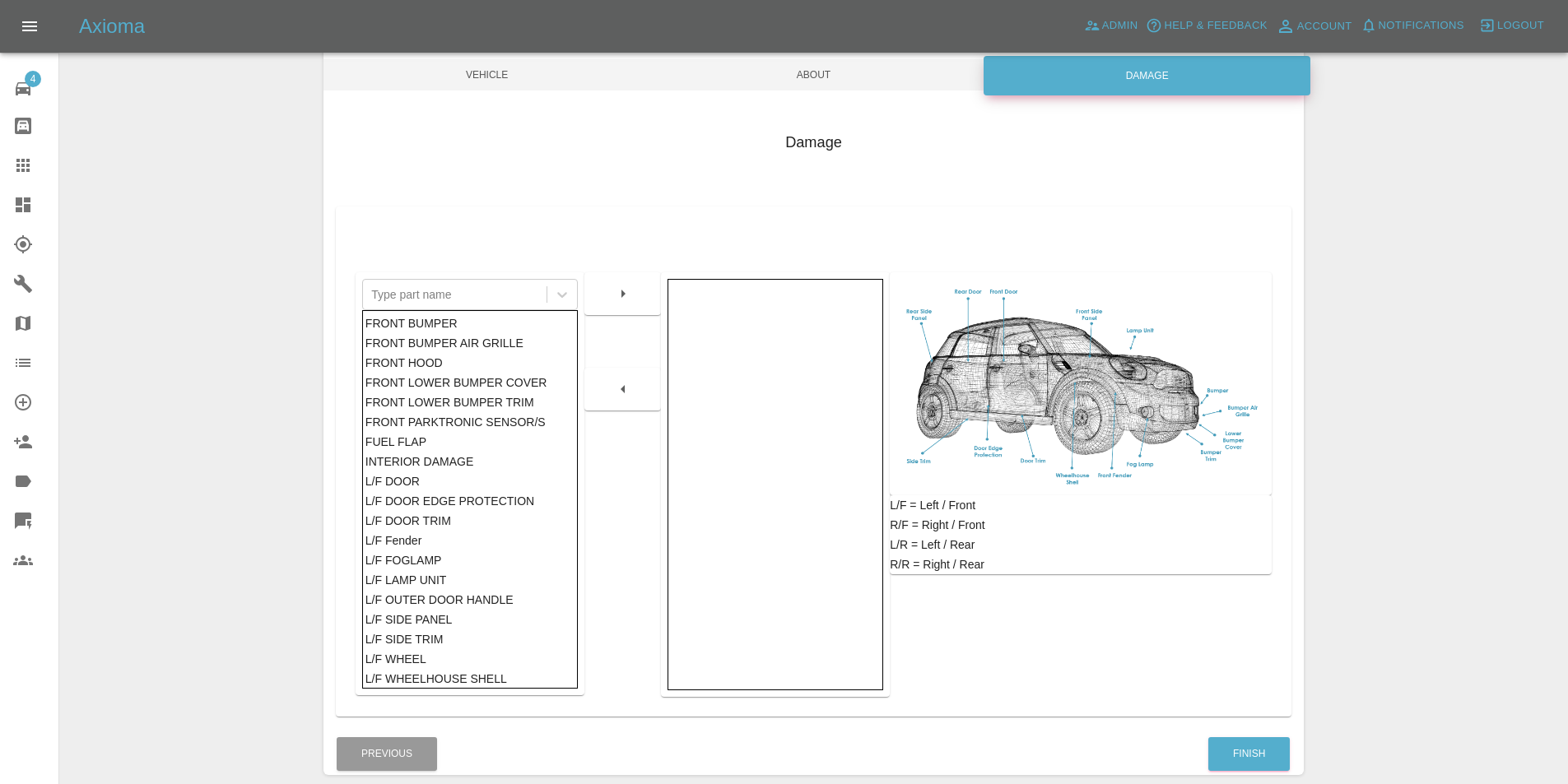
click at [454, 445] on div "FUEL FLAP" at bounding box center [470, 442] width 210 height 20
click at [628, 299] on icon "button" at bounding box center [623, 294] width 20 height 20
click at [1245, 747] on button "Finish" at bounding box center [1248, 753] width 81 height 33
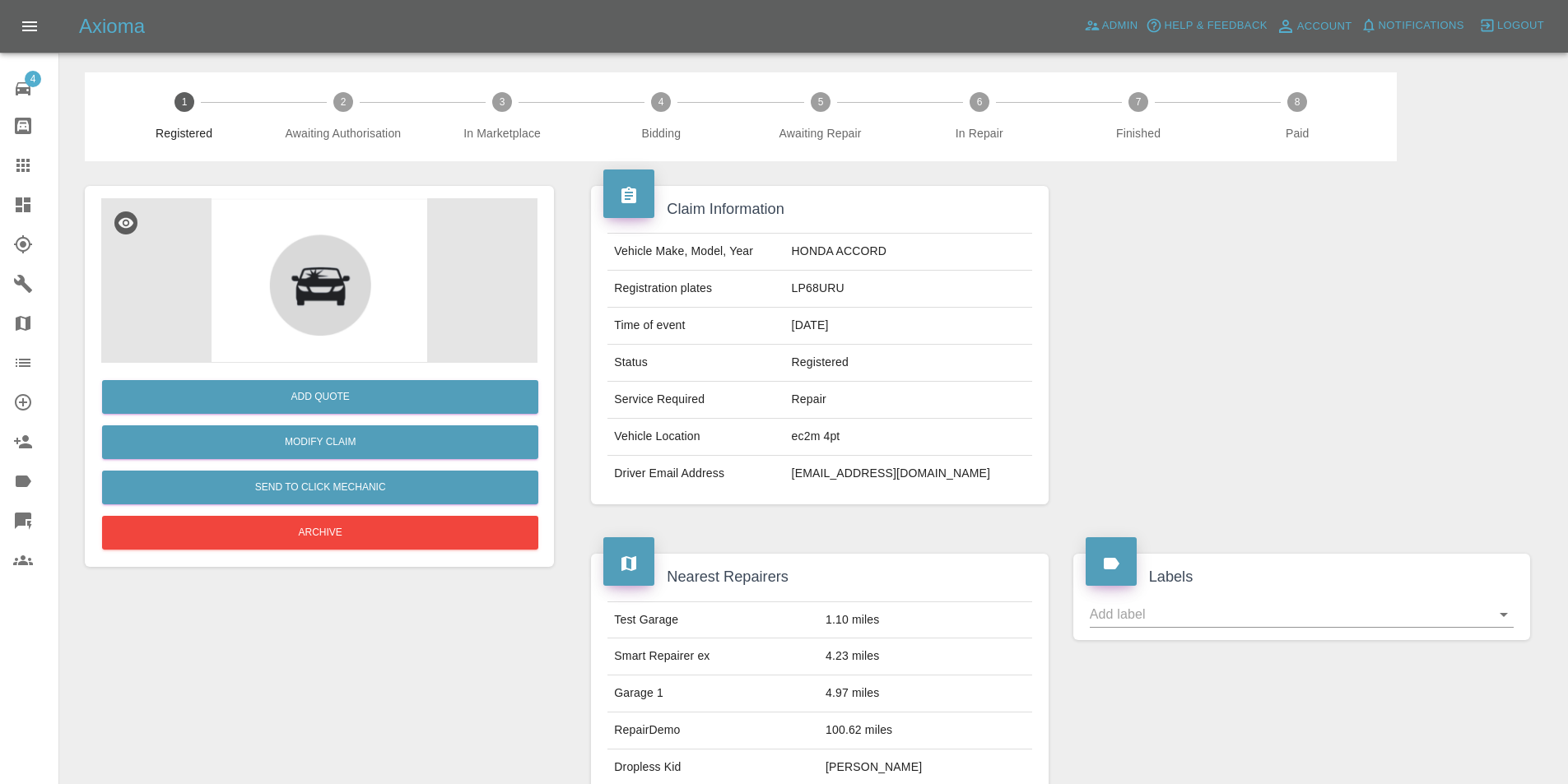
click at [26, 213] on icon at bounding box center [23, 204] width 20 height 20
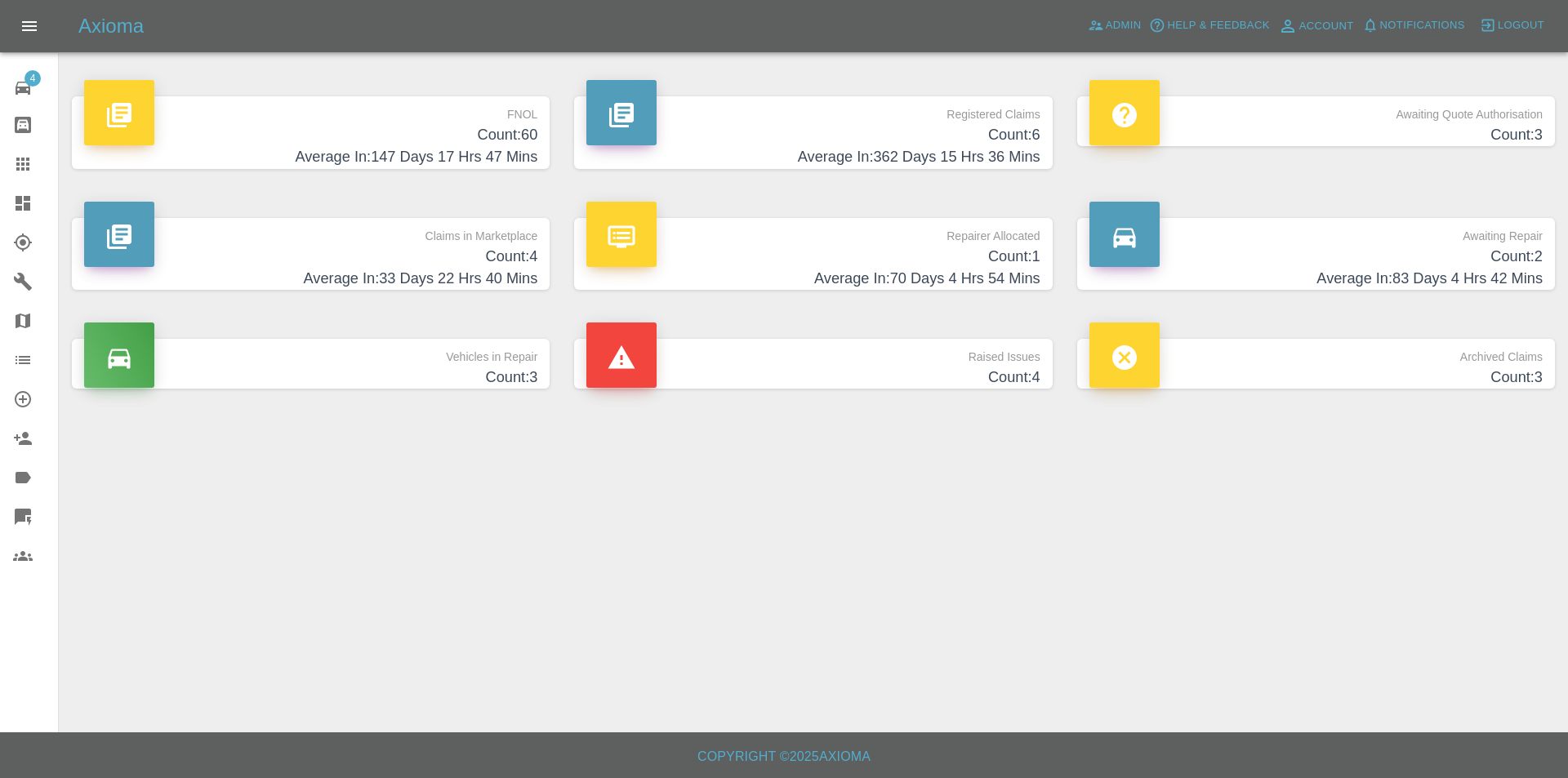
click at [784, 149] on h4 "Average In: 362 Days 15 Hrs 36 Mins" at bounding box center [812, 156] width 454 height 22
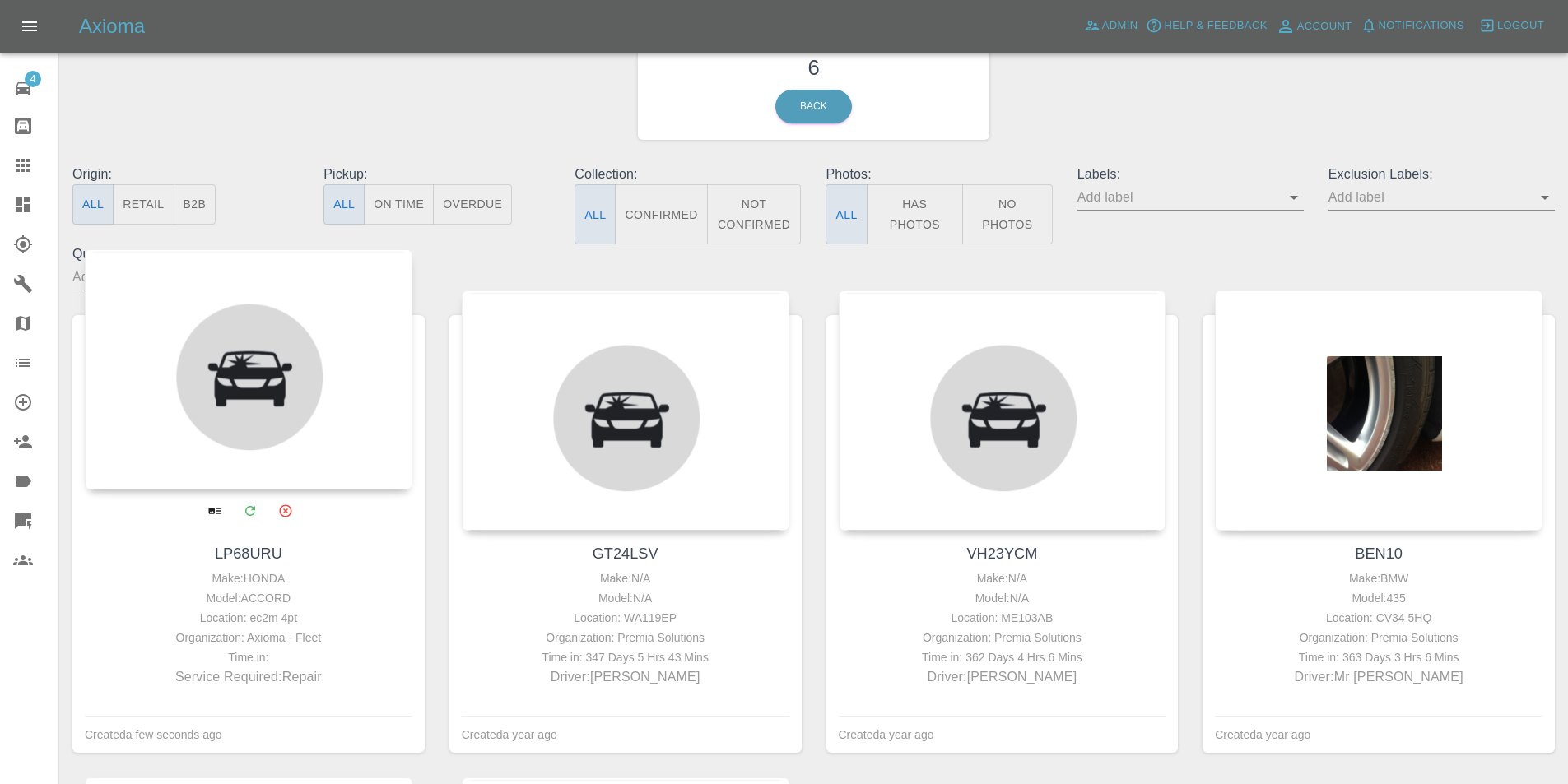
scroll to position [82, 0]
click at [303, 372] on div at bounding box center [248, 370] width 327 height 240
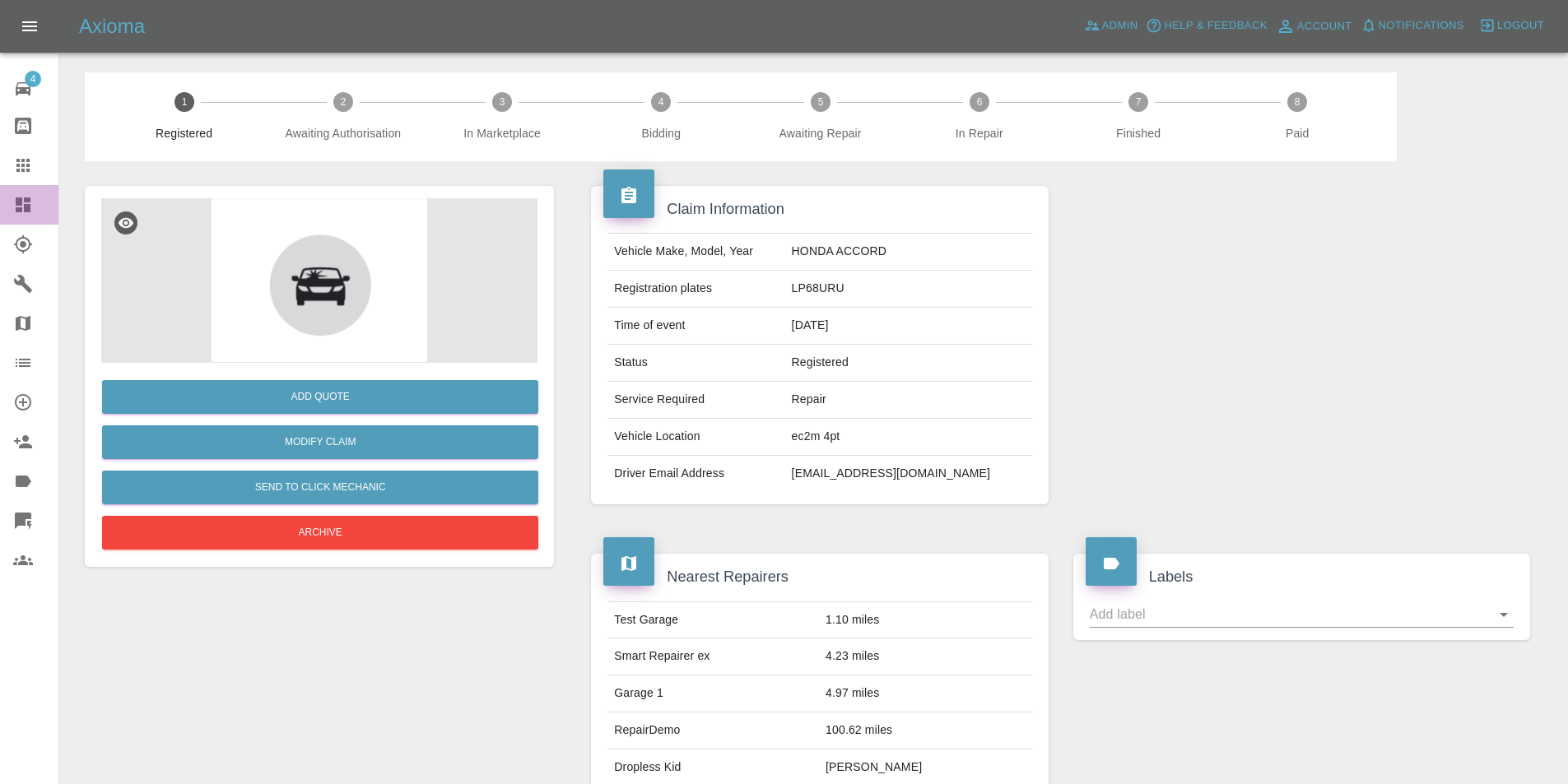
click at [22, 217] on link "Dashboard" at bounding box center [29, 204] width 58 height 39
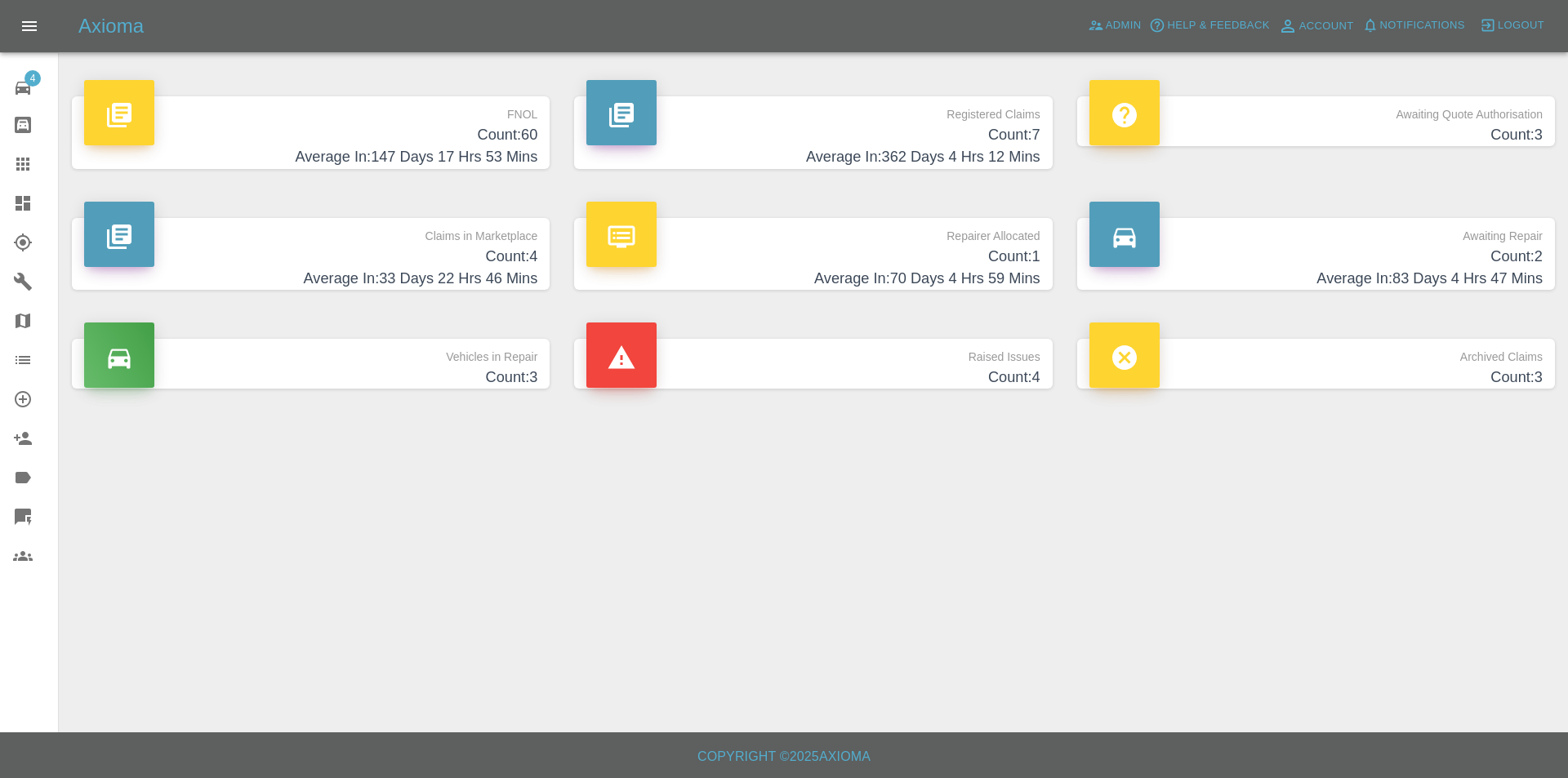
click at [801, 133] on h4 "Count: 7" at bounding box center [812, 134] width 454 height 22
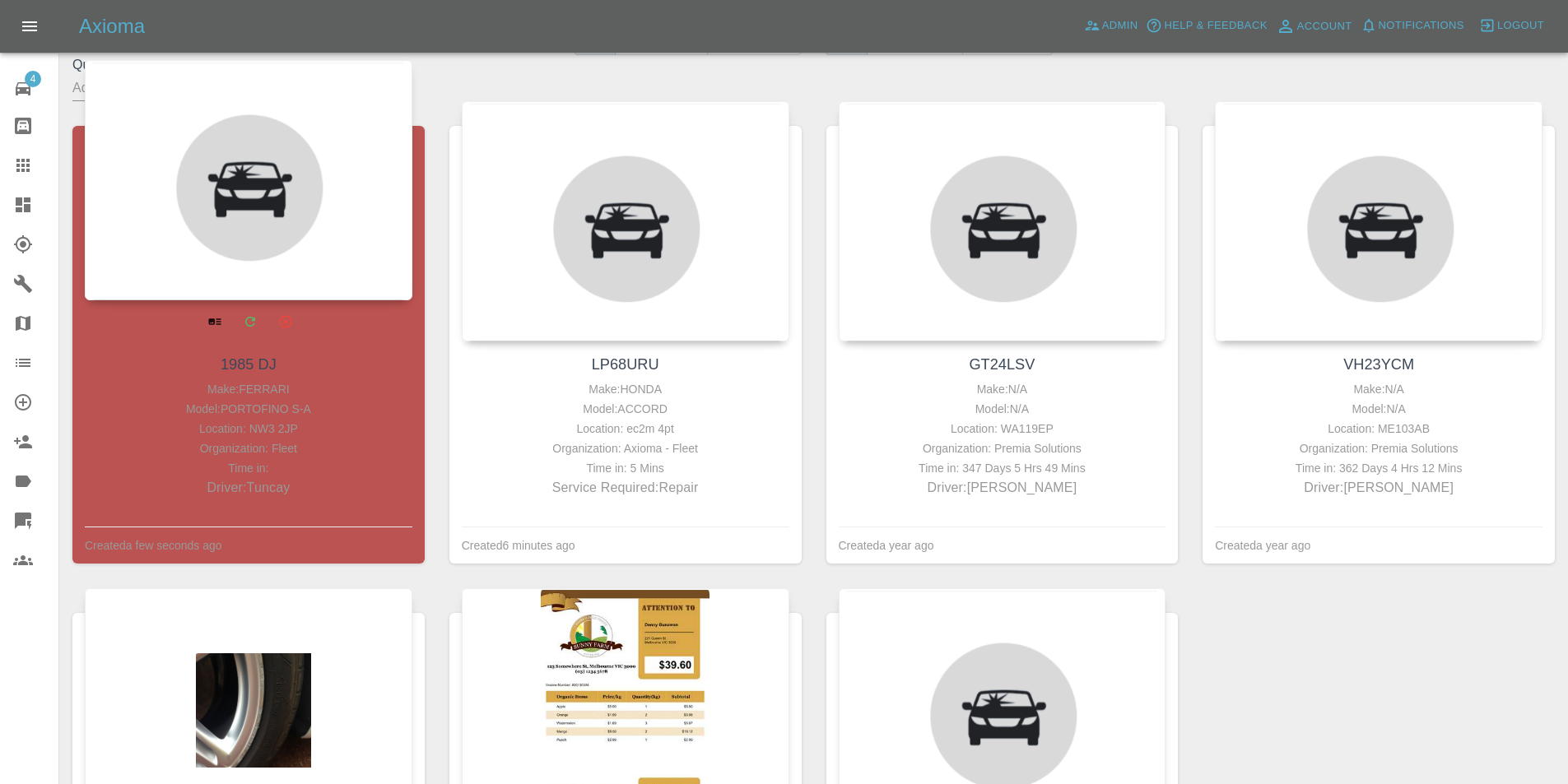
scroll to position [82, 0]
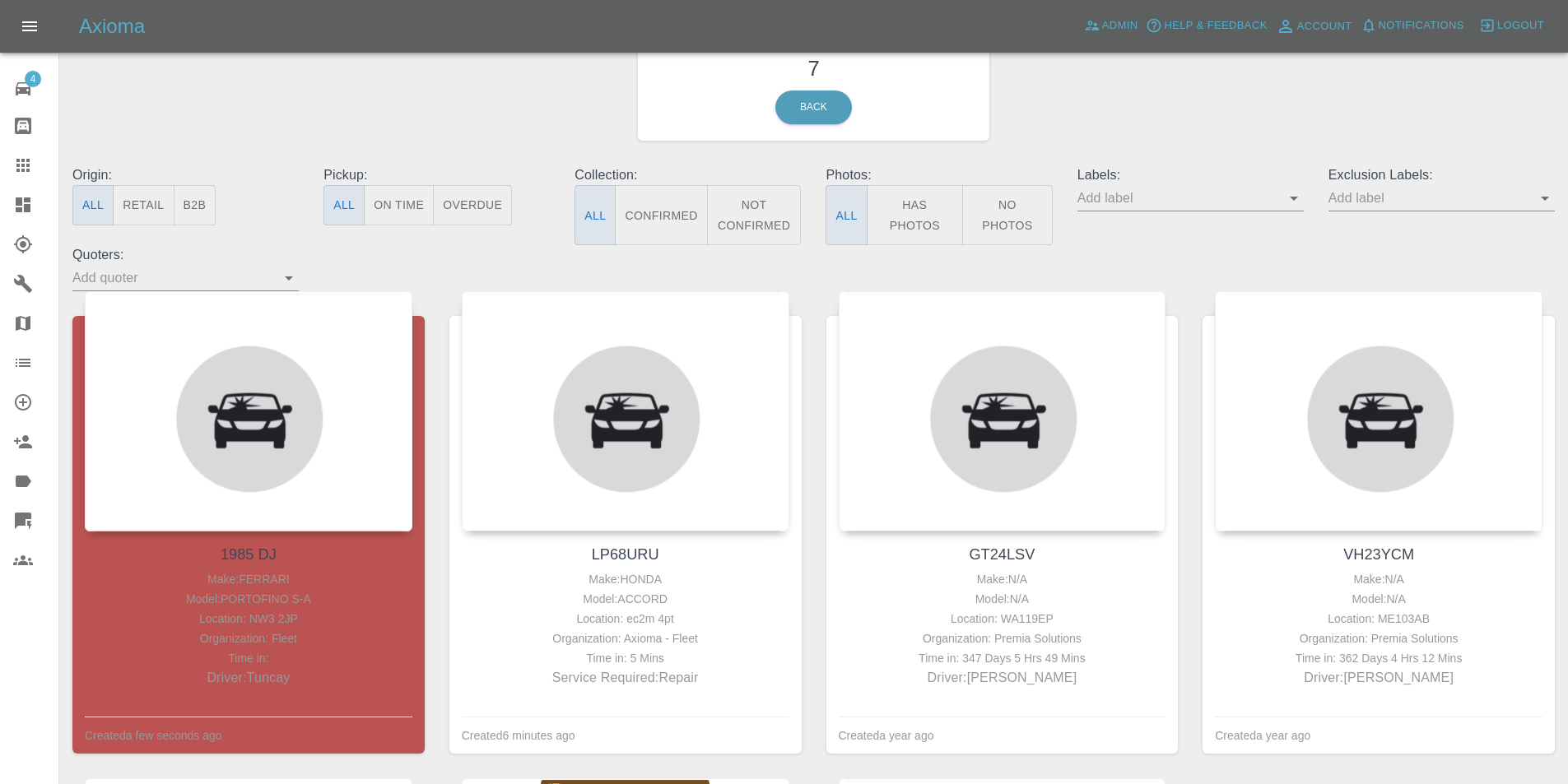
click at [21, 195] on icon at bounding box center [23, 204] width 20 height 20
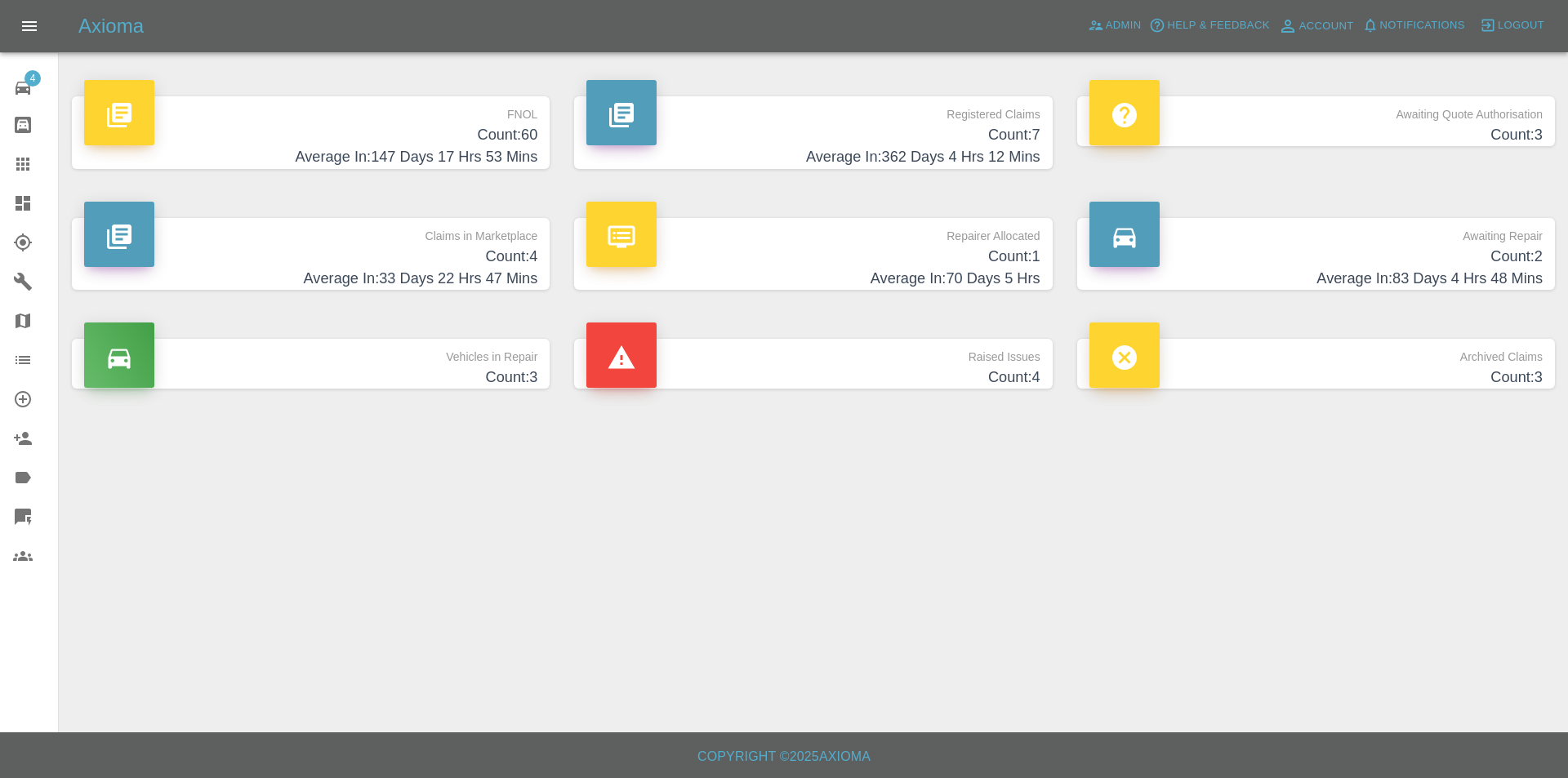
click at [407, 128] on h4 "Count: 60" at bounding box center [311, 134] width 454 height 22
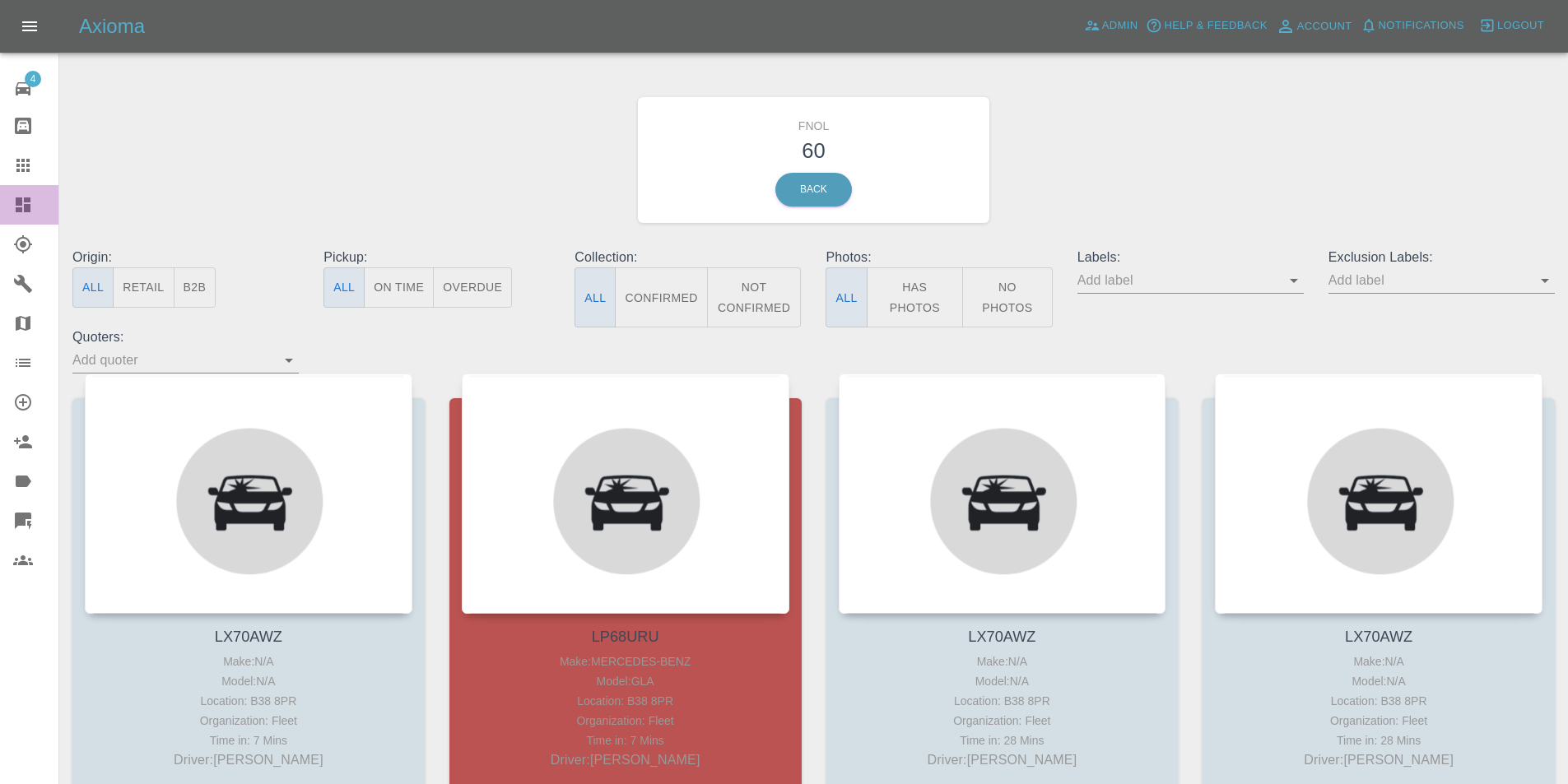
click at [12, 213] on link "Dashboard" at bounding box center [29, 204] width 58 height 39
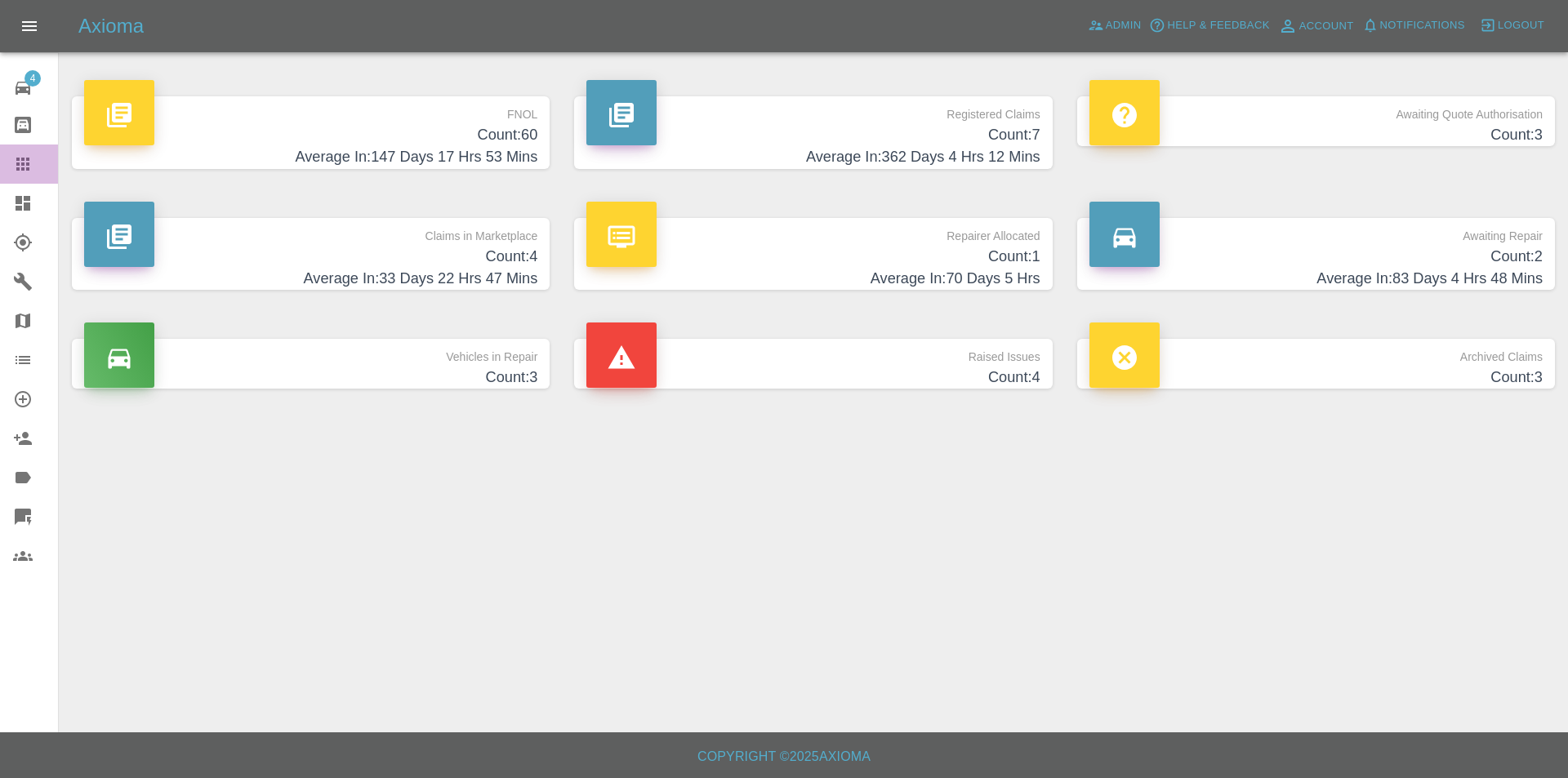
click at [29, 183] on link "Claims" at bounding box center [28, 164] width 58 height 39
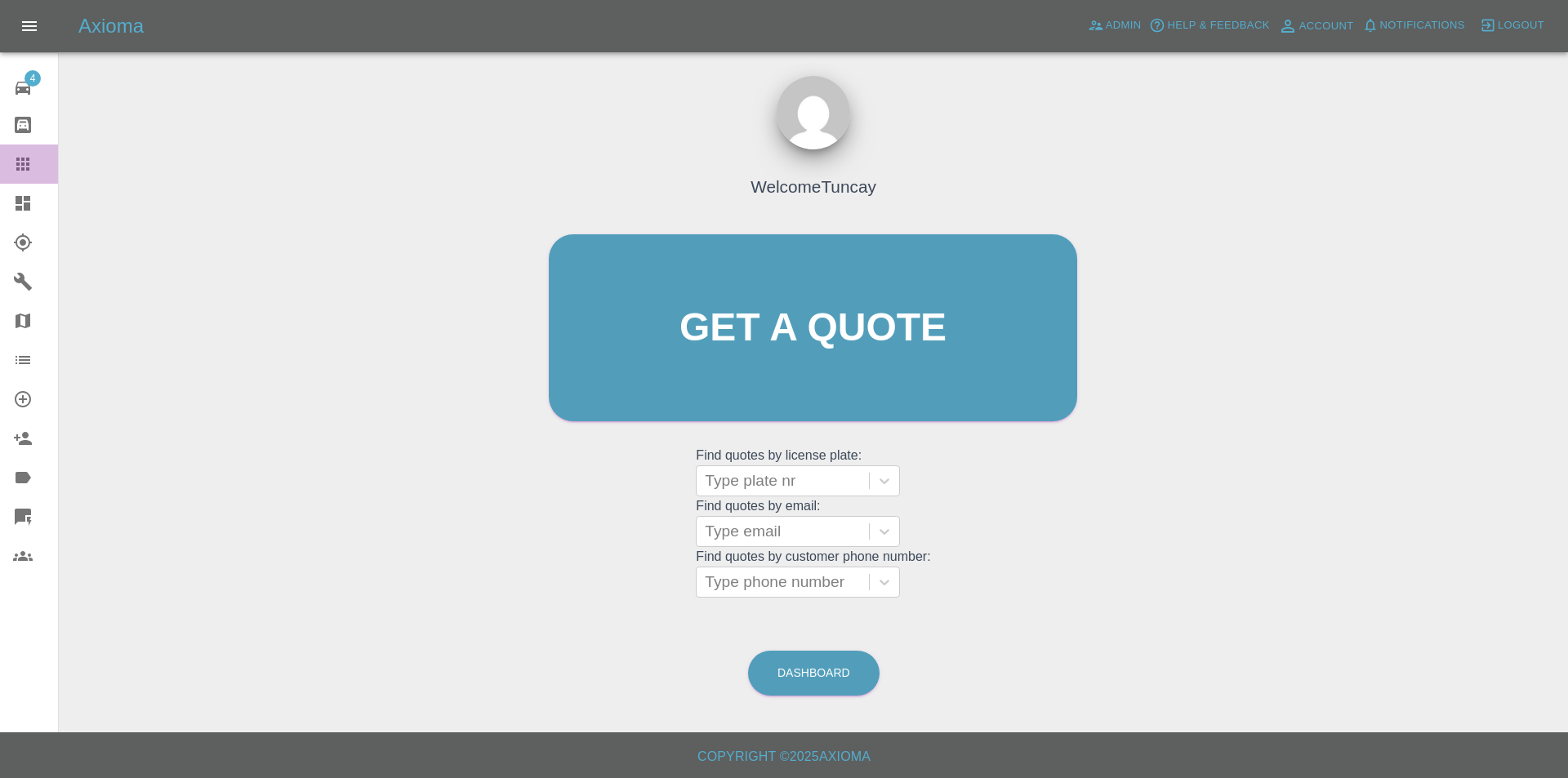
click at [29, 172] on icon at bounding box center [23, 164] width 20 height 20
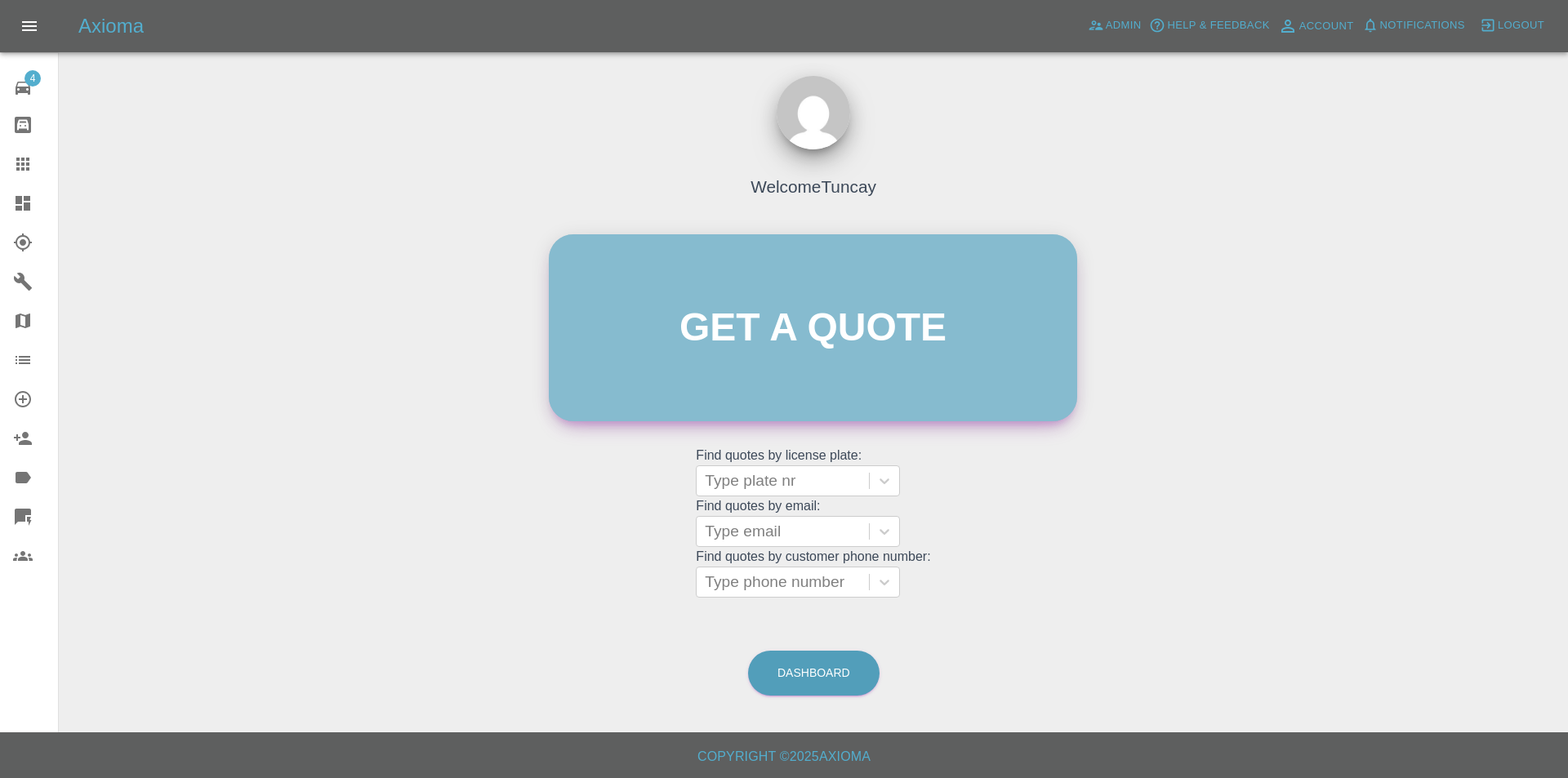
click at [686, 276] on link "Get a quote" at bounding box center [813, 328] width 528 height 187
